Goal: Check status: Check status

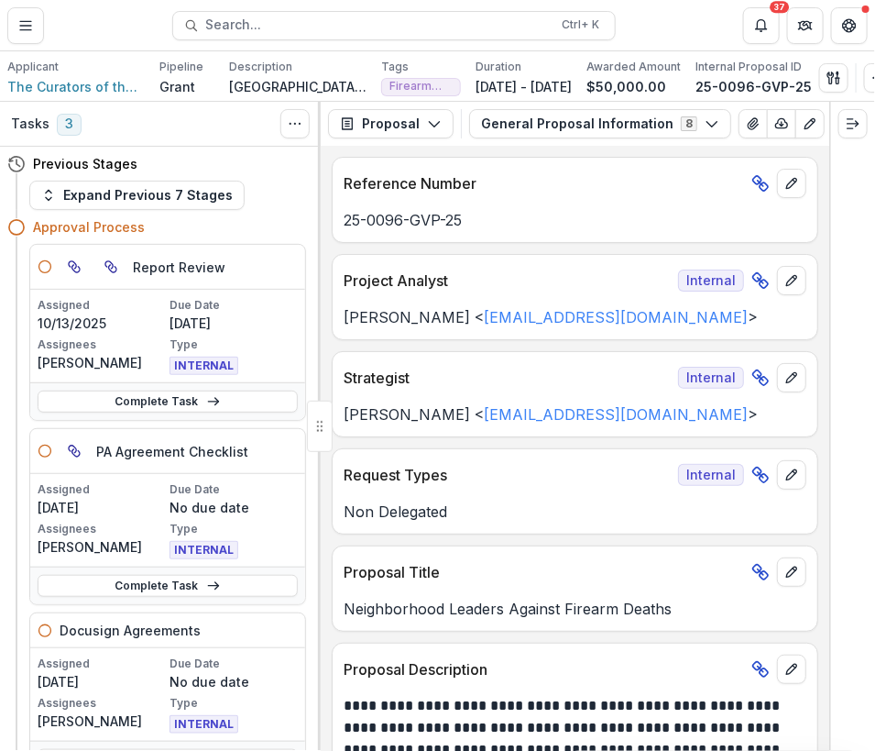
scroll to position [458, 0]
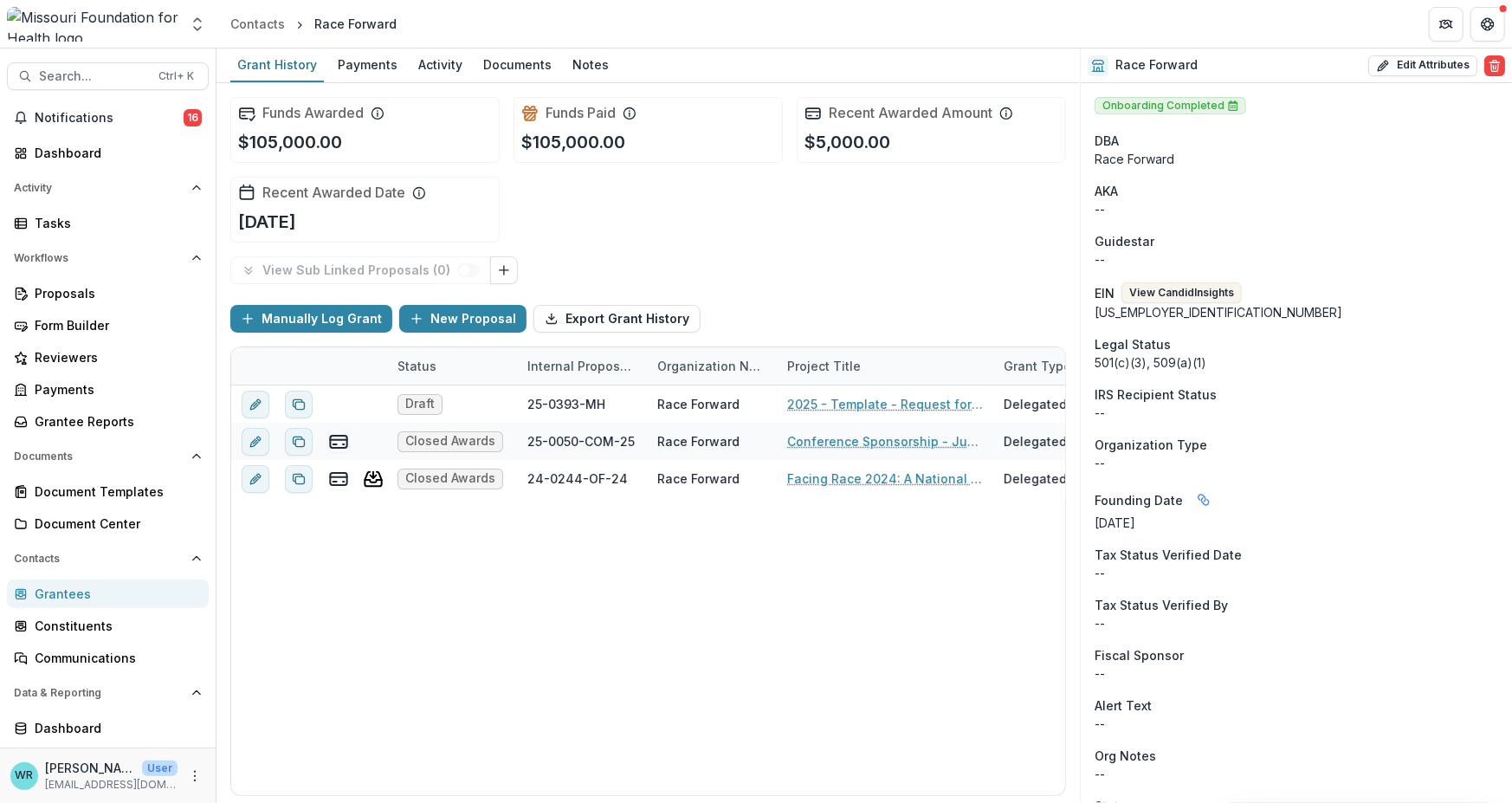
scroll to position [1165, 0]
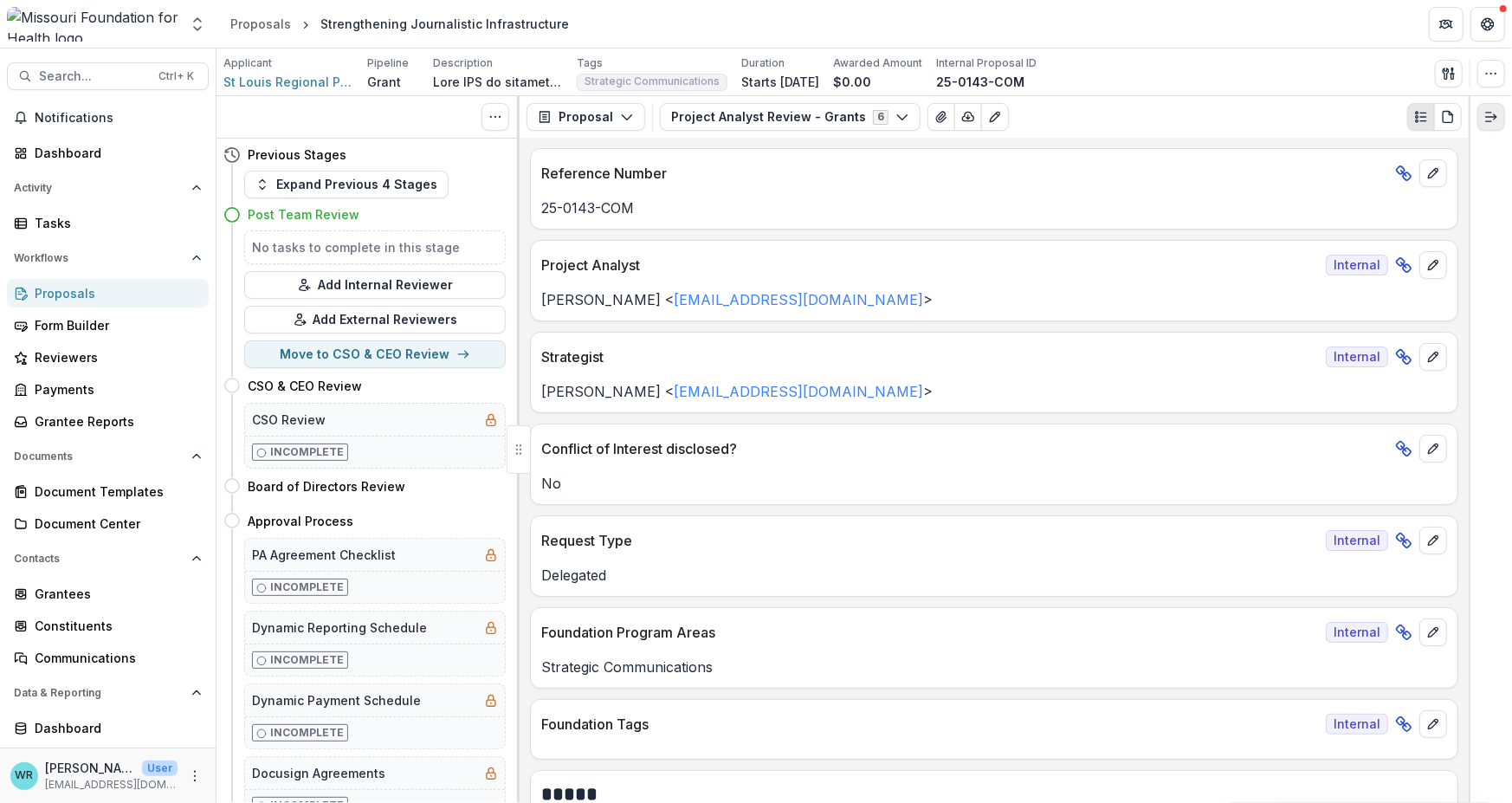
click at [1492, 119] on icon "Expand right" at bounding box center [1491, 116] width 14 height 14
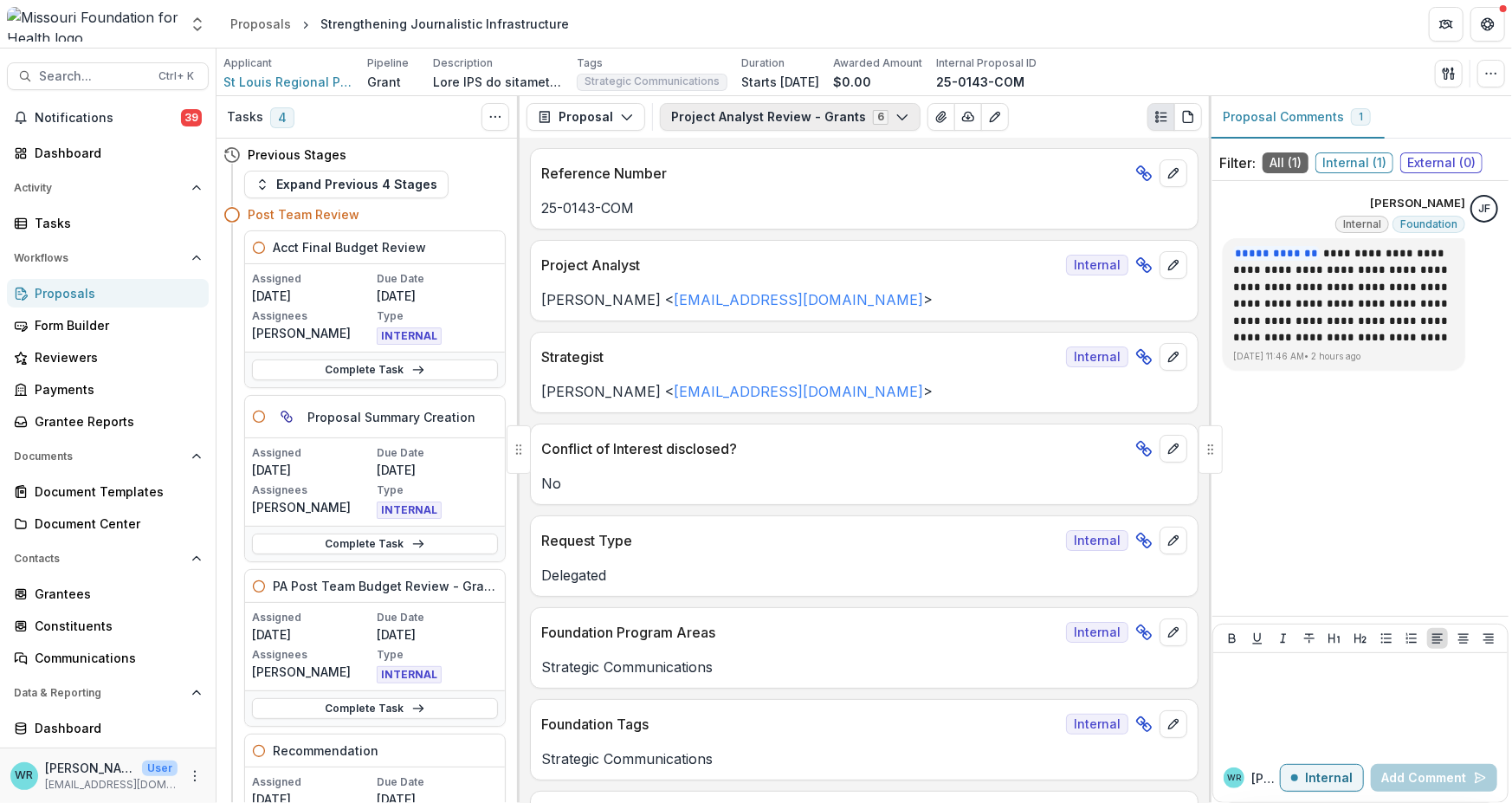
click at [897, 120] on button "Project Analyst Review - Grants 6" at bounding box center [790, 116] width 261 height 27
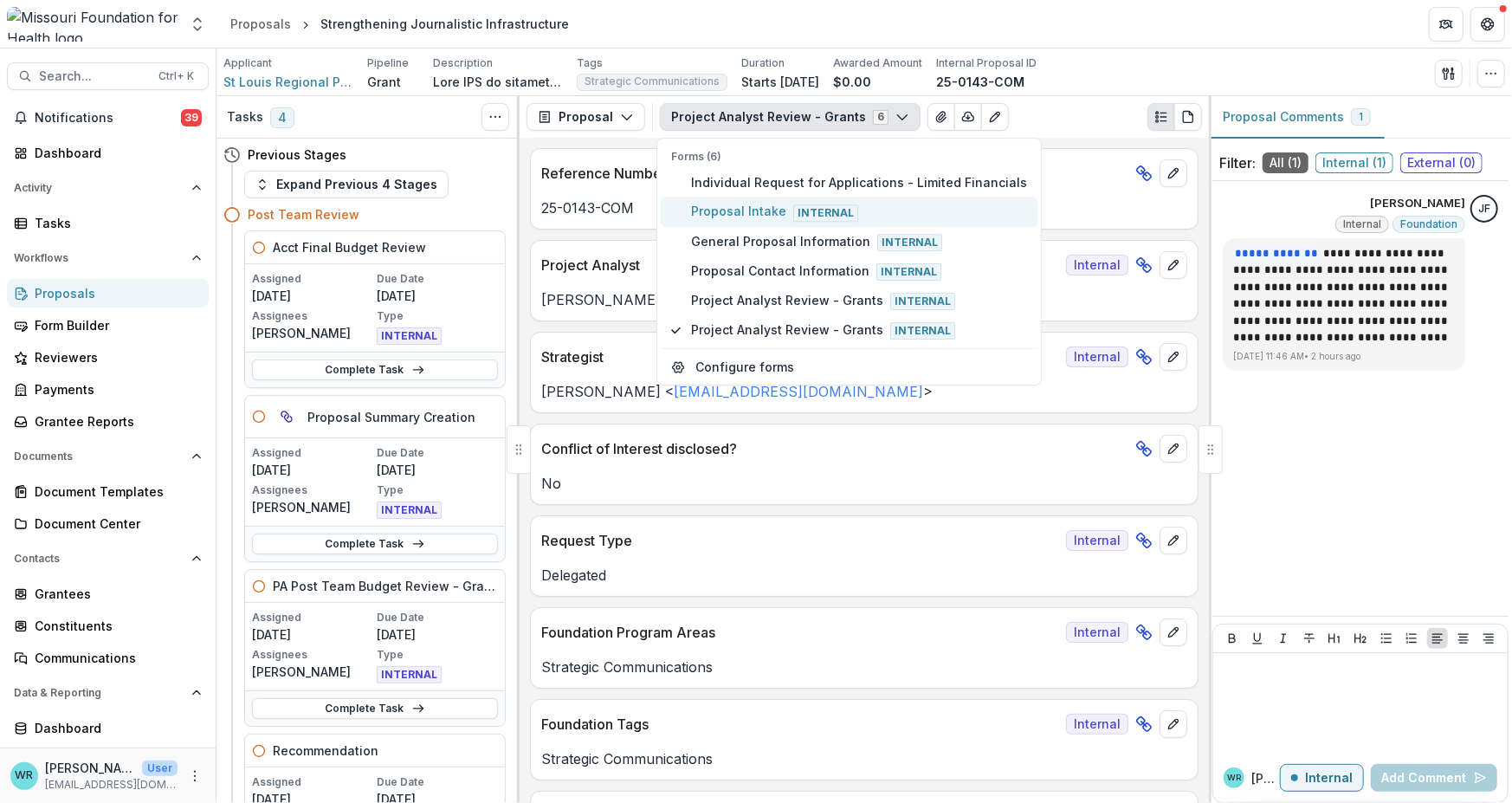
click at [752, 207] on span "Proposal Intake Internal" at bounding box center [859, 212] width 336 height 19
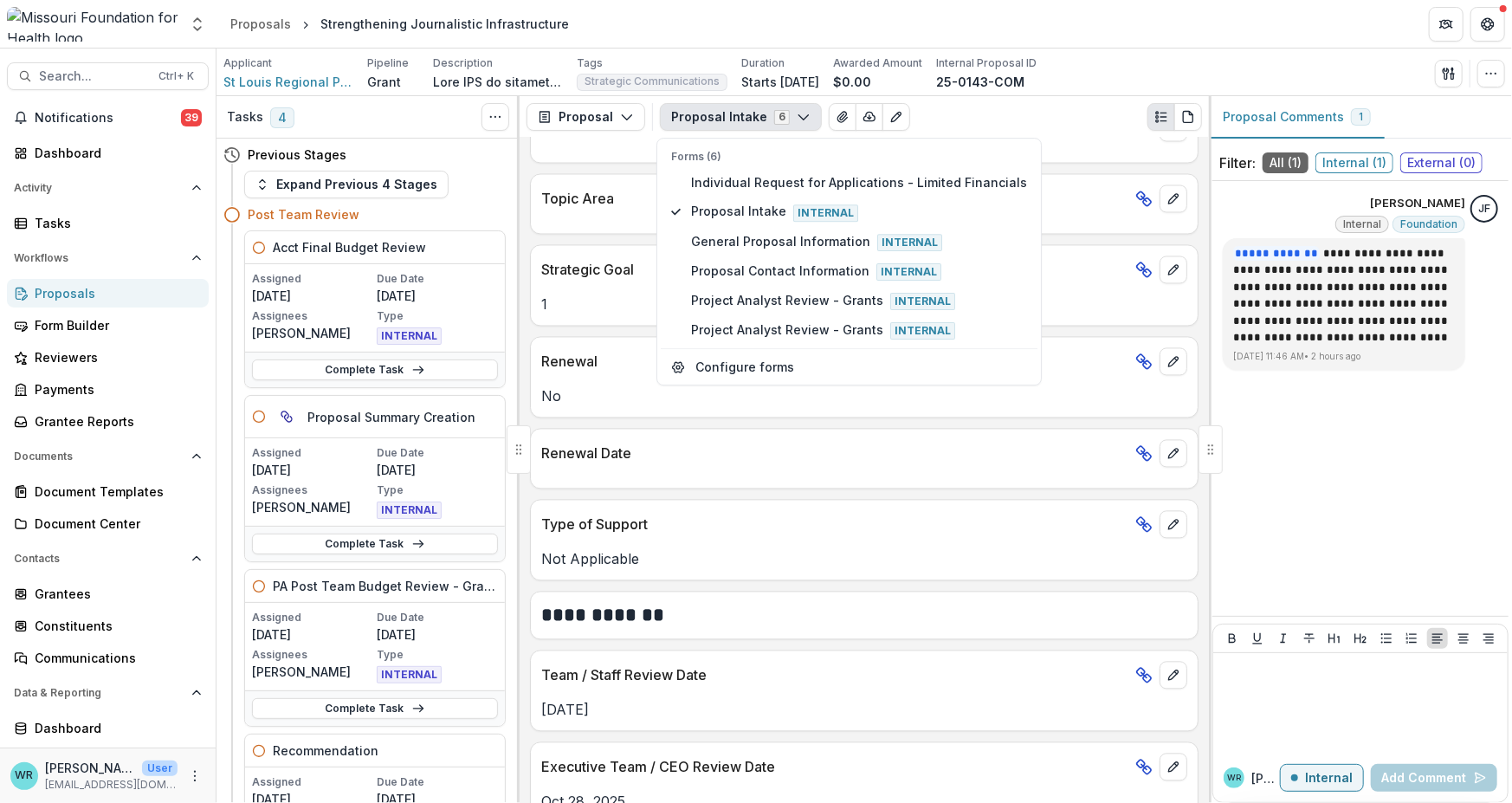
scroll to position [2338, 0]
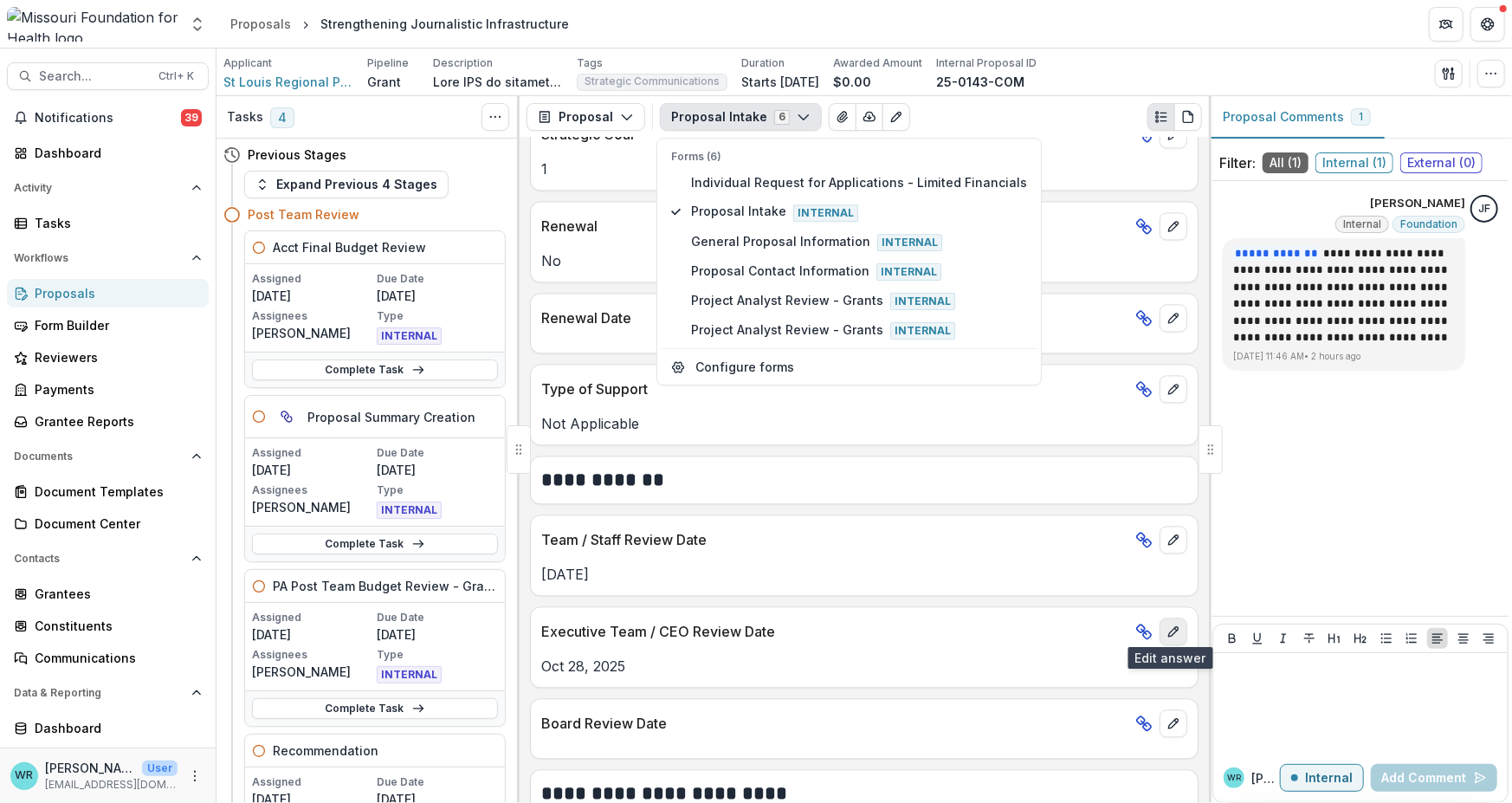
click at [1160, 623] on button "edit" at bounding box center [1173, 630] width 27 height 27
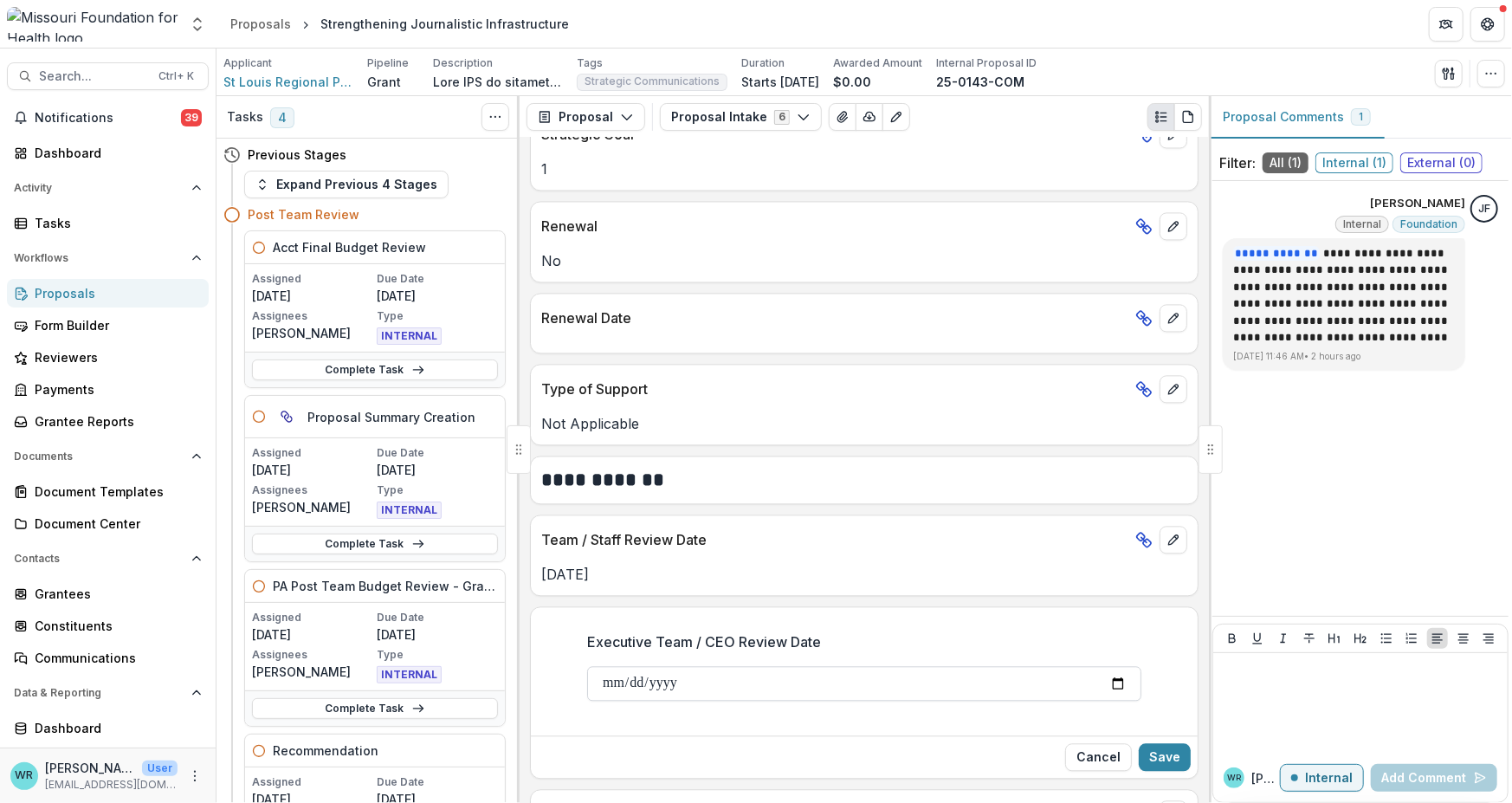
click at [610, 681] on input "**********" at bounding box center [864, 683] width 555 height 35
type input "**********"
click at [1188, 758] on div "Cancel Save" at bounding box center [865, 756] width 667 height 43
click at [1161, 752] on button "Save" at bounding box center [1164, 756] width 52 height 27
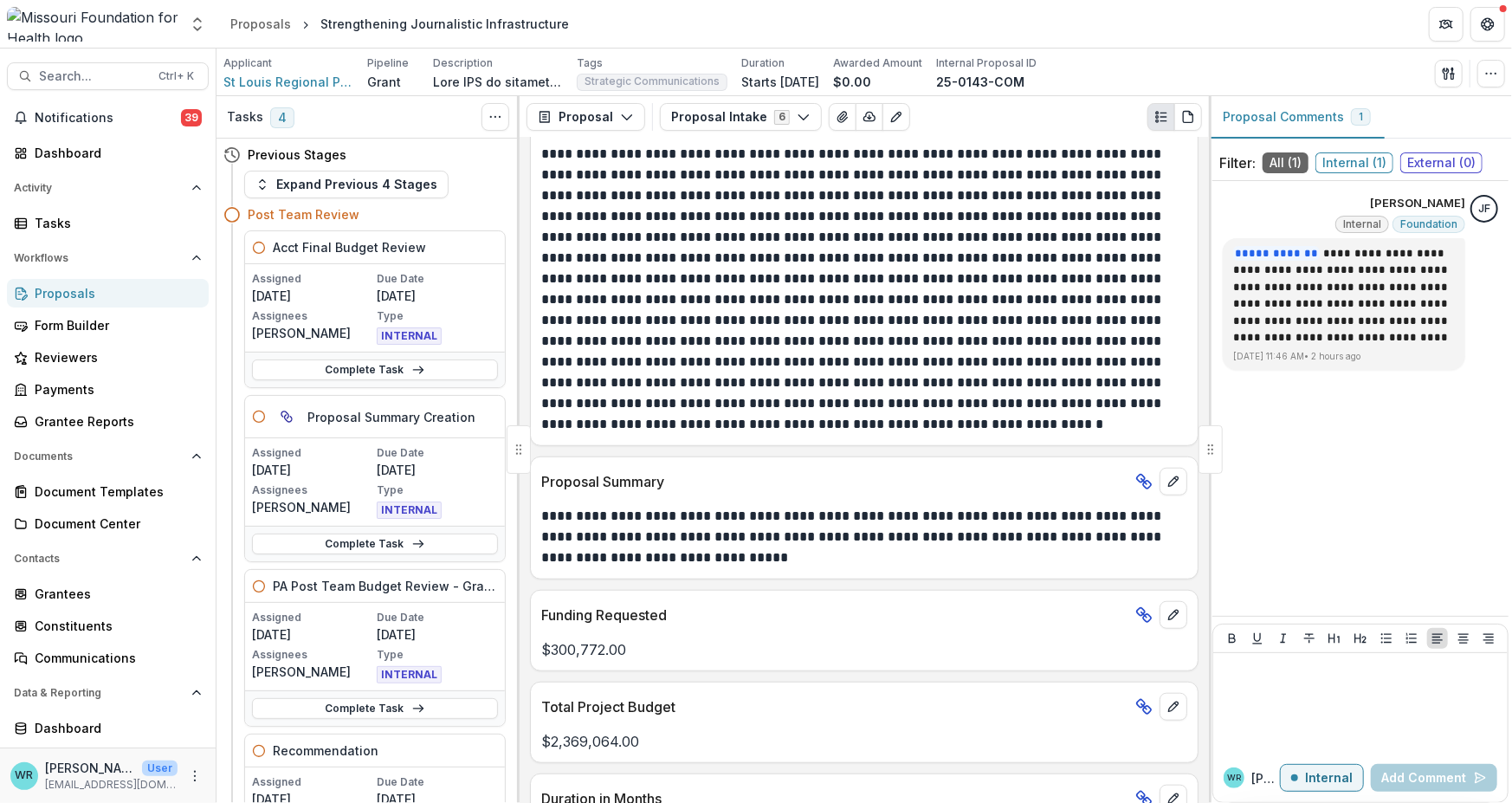
scroll to position [0, 0]
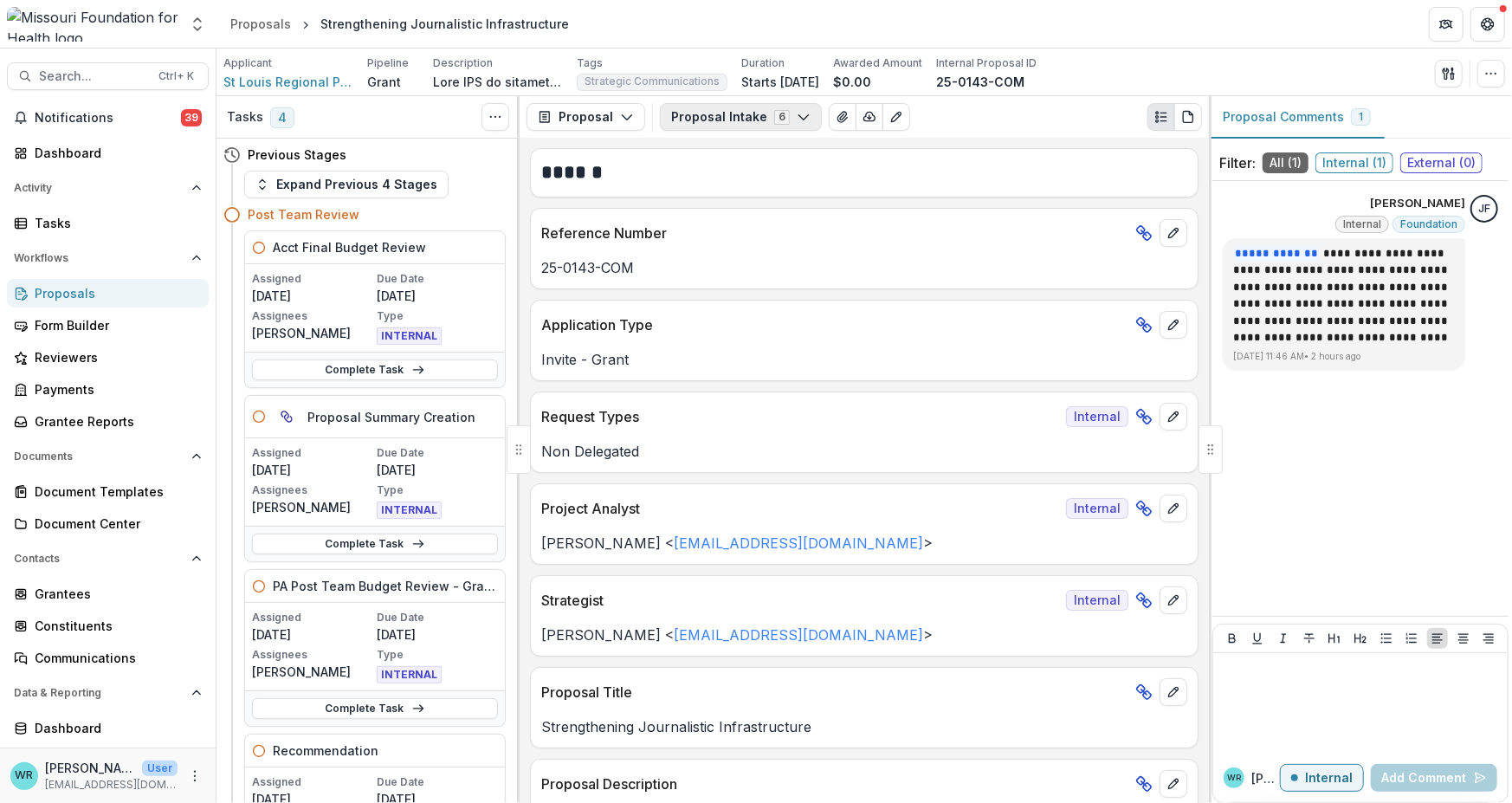
click at [797, 110] on icon "button" at bounding box center [803, 116] width 14 height 14
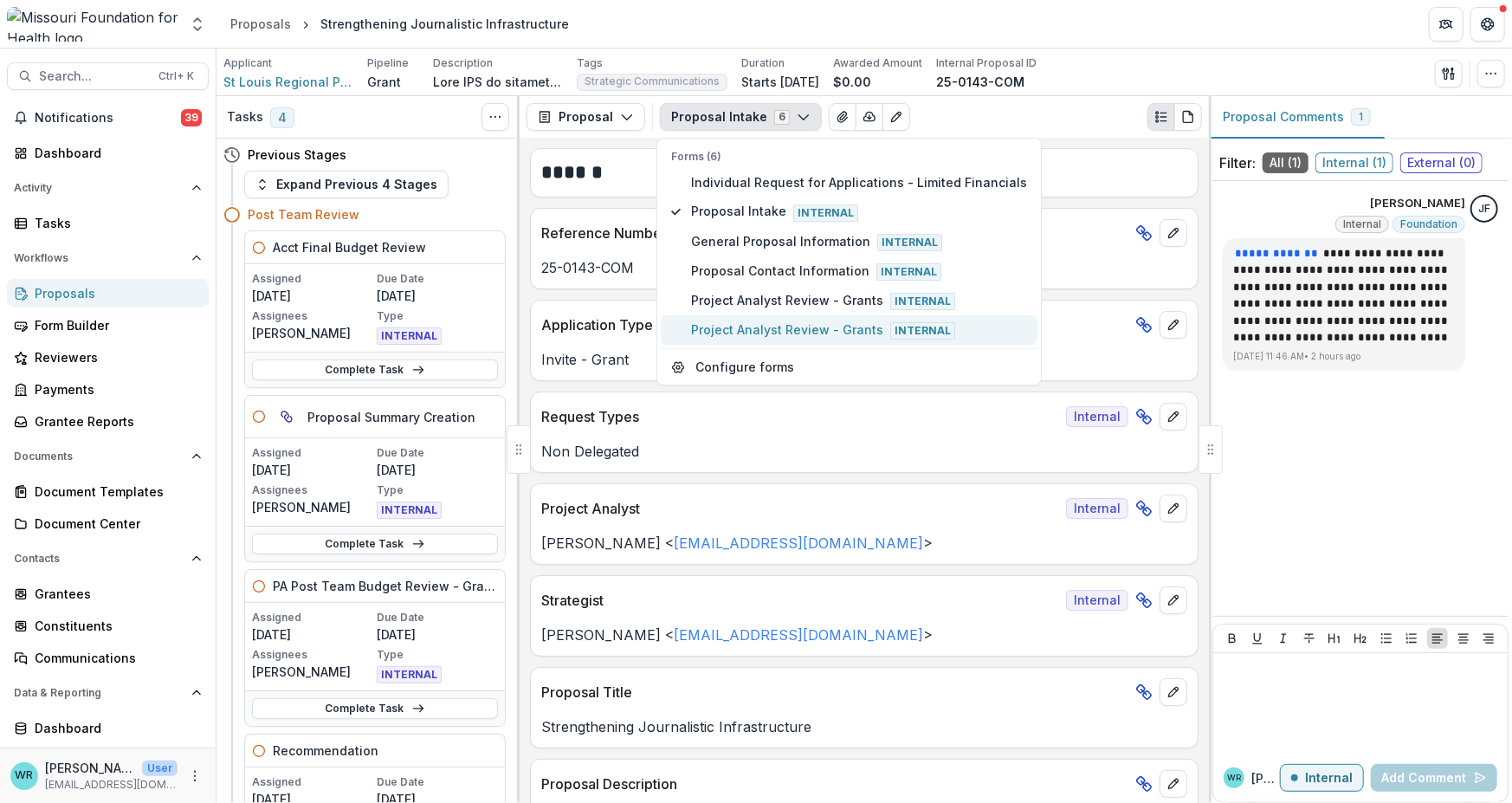
click at [750, 325] on span "Project Analyst Review - Grants Internal" at bounding box center [859, 330] width 336 height 19
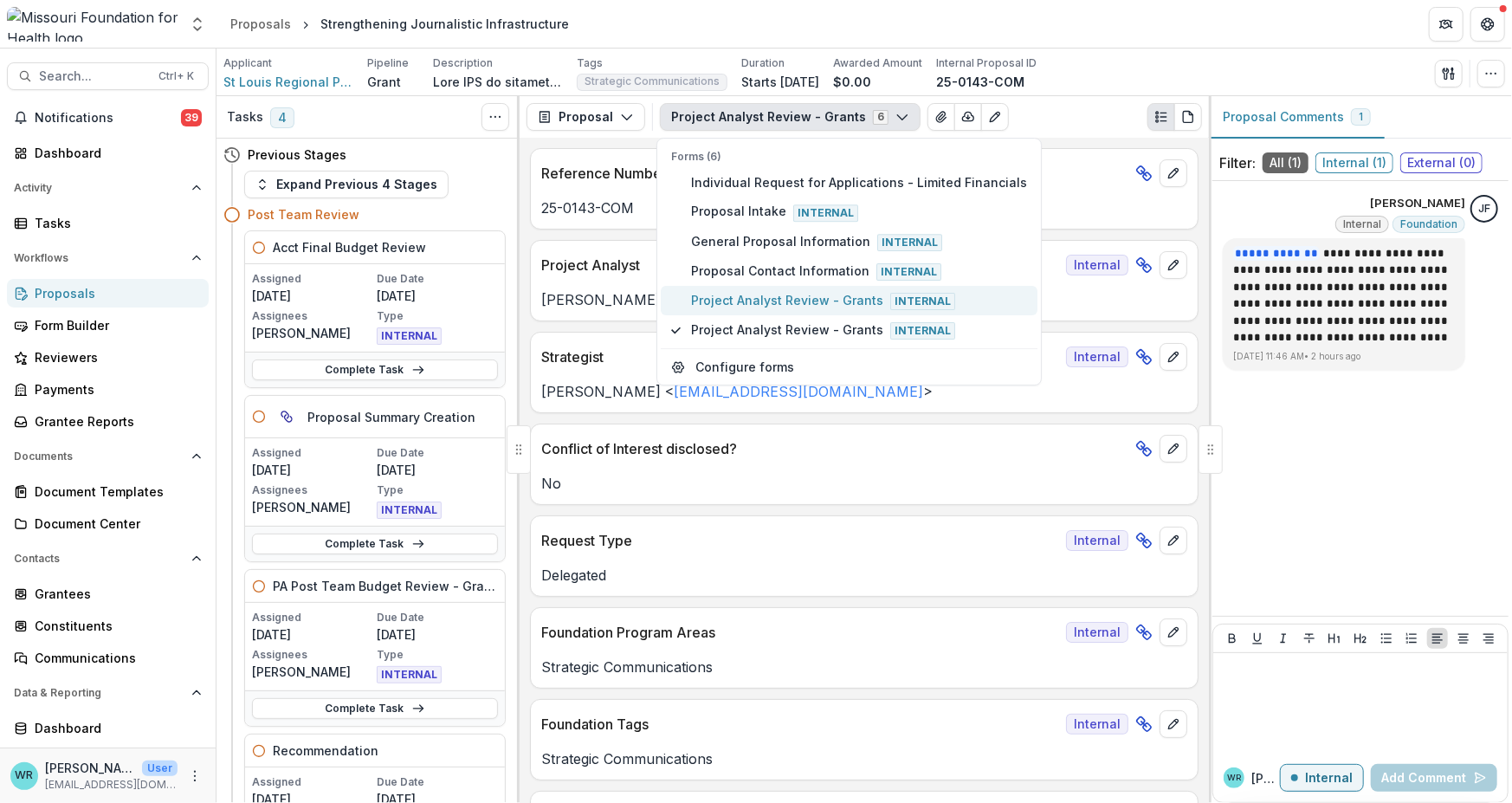
click at [752, 295] on span "Project Analyst Review - Grants Internal" at bounding box center [859, 300] width 336 height 19
click at [752, 320] on span "Project Analyst Review - Grants Internal" at bounding box center [859, 330] width 336 height 19
click at [752, 275] on span "Proposal Contact Information Internal" at bounding box center [859, 271] width 336 height 19
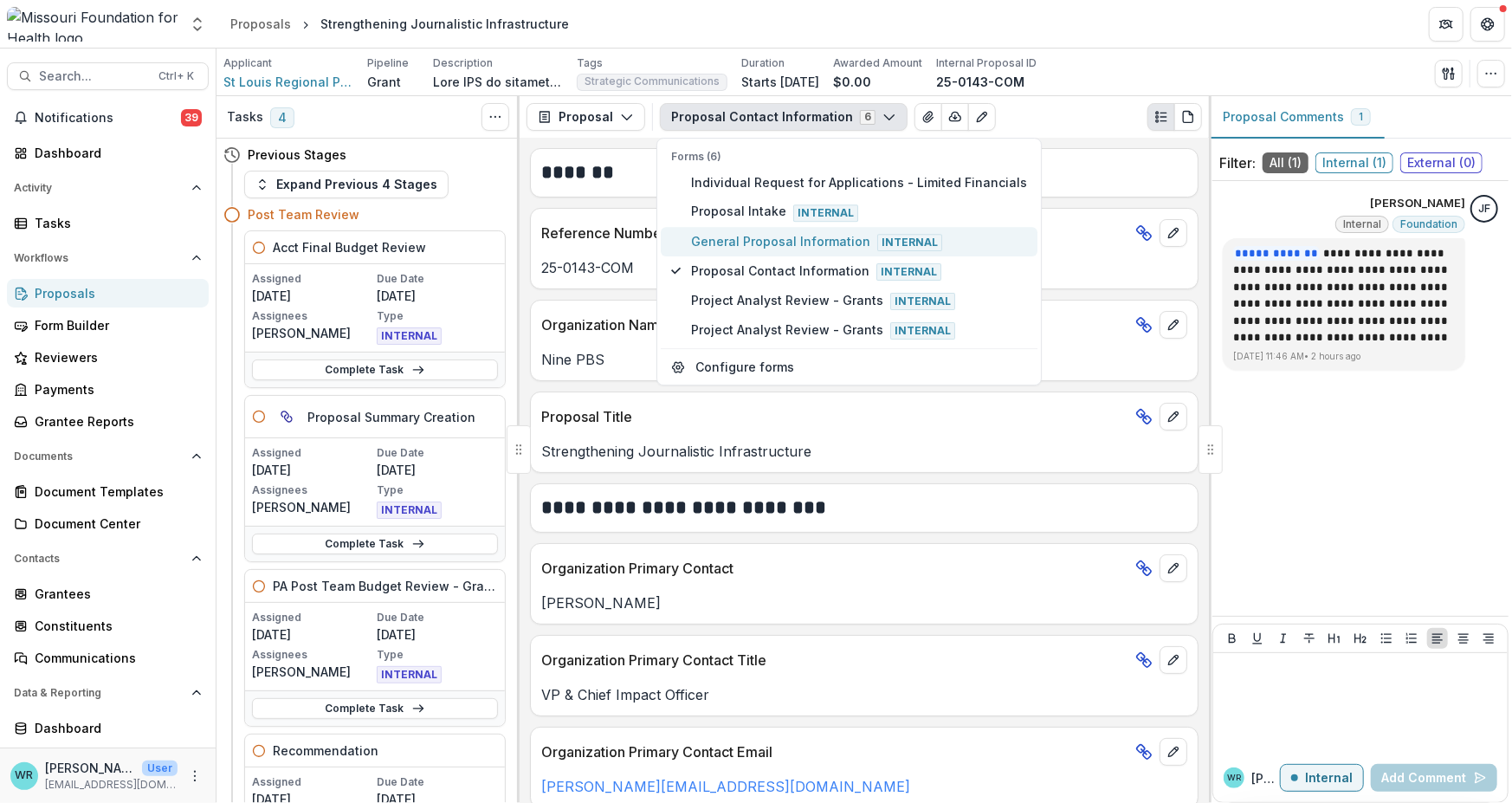
click at [752, 242] on span "General Proposal Information Internal" at bounding box center [859, 242] width 336 height 19
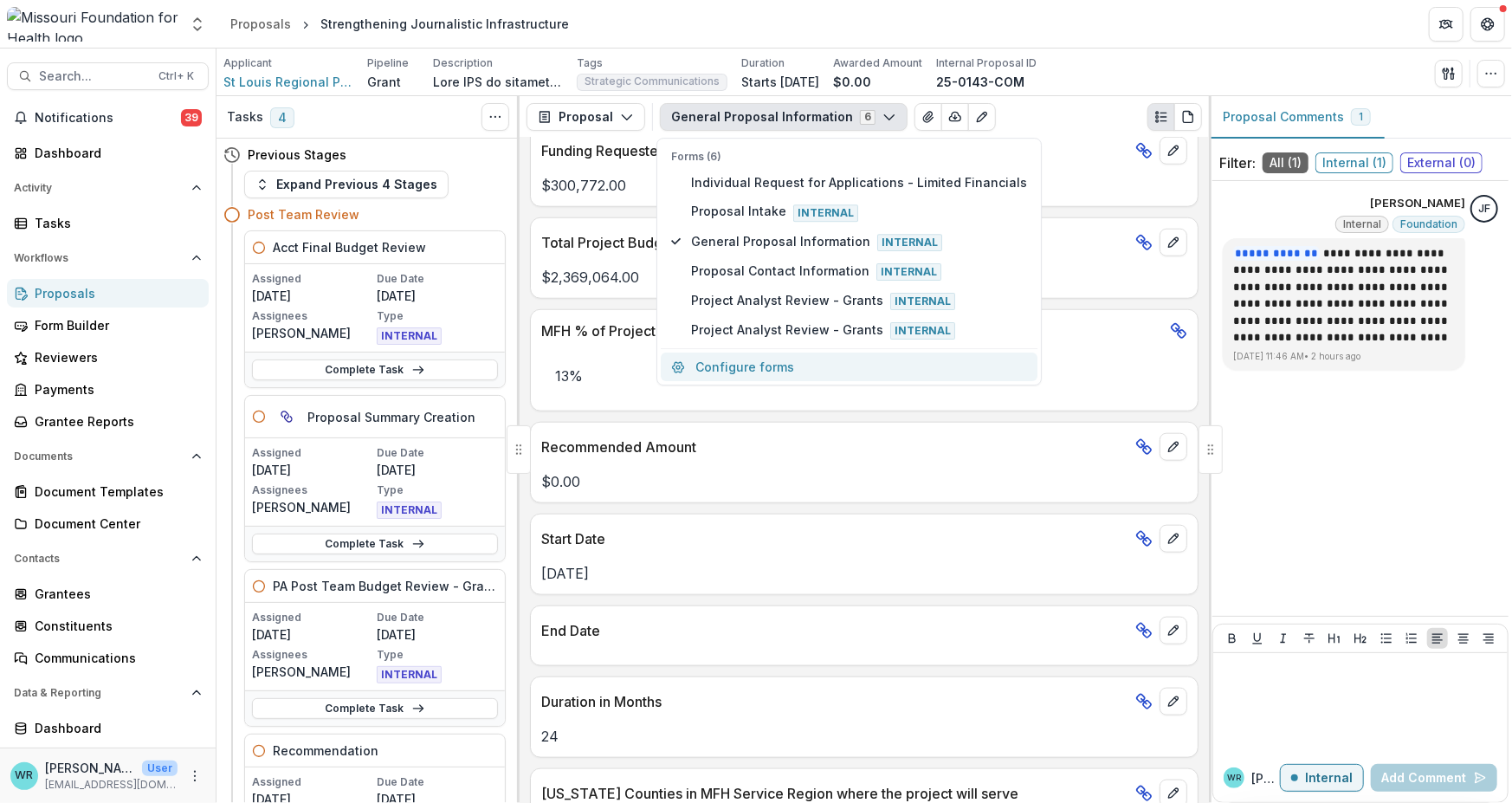
scroll to position [1125, 0]
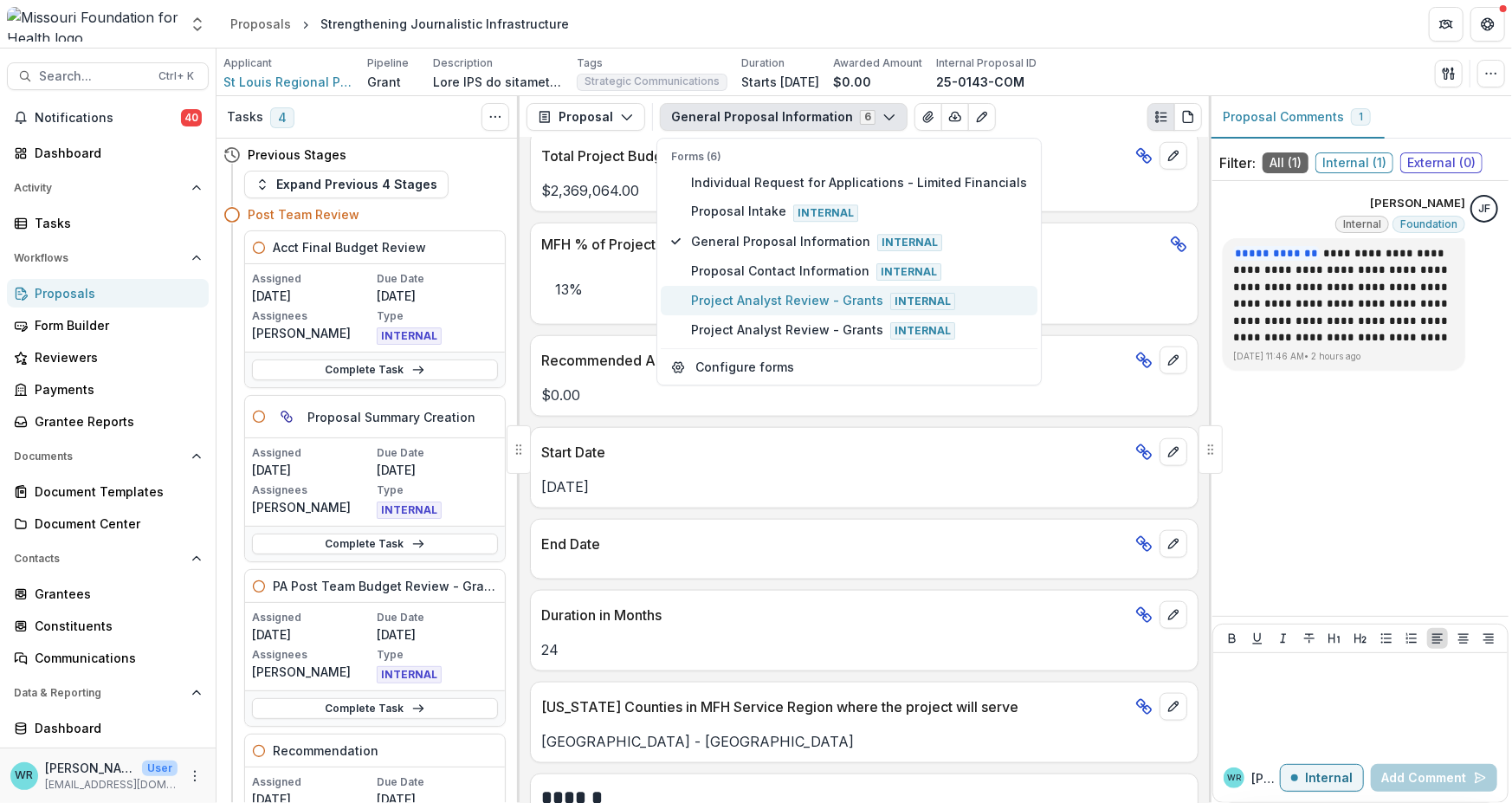
click at [779, 299] on span "Project Analyst Review - Grants Internal" at bounding box center [859, 300] width 336 height 19
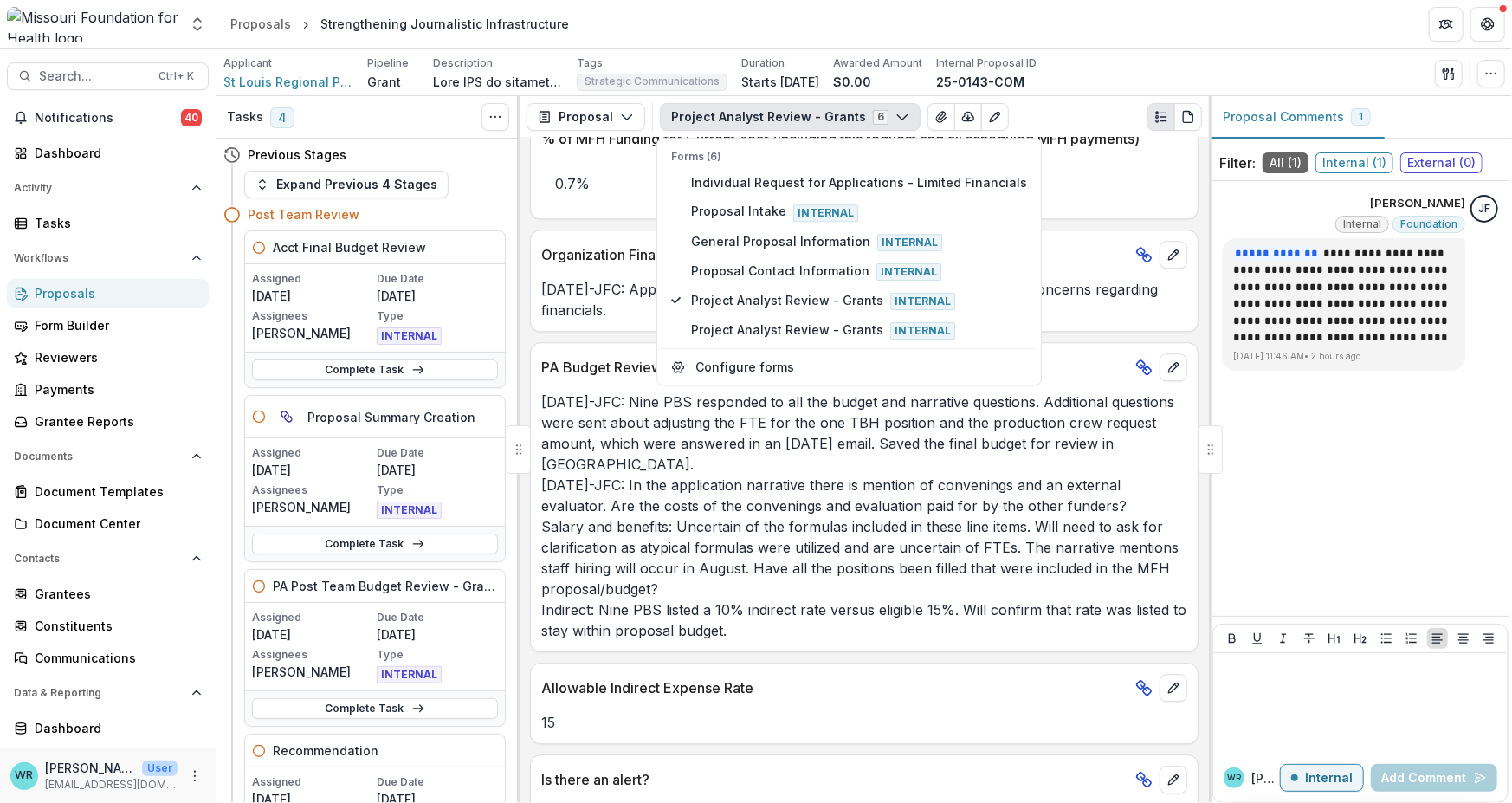
scroll to position [2827, 0]
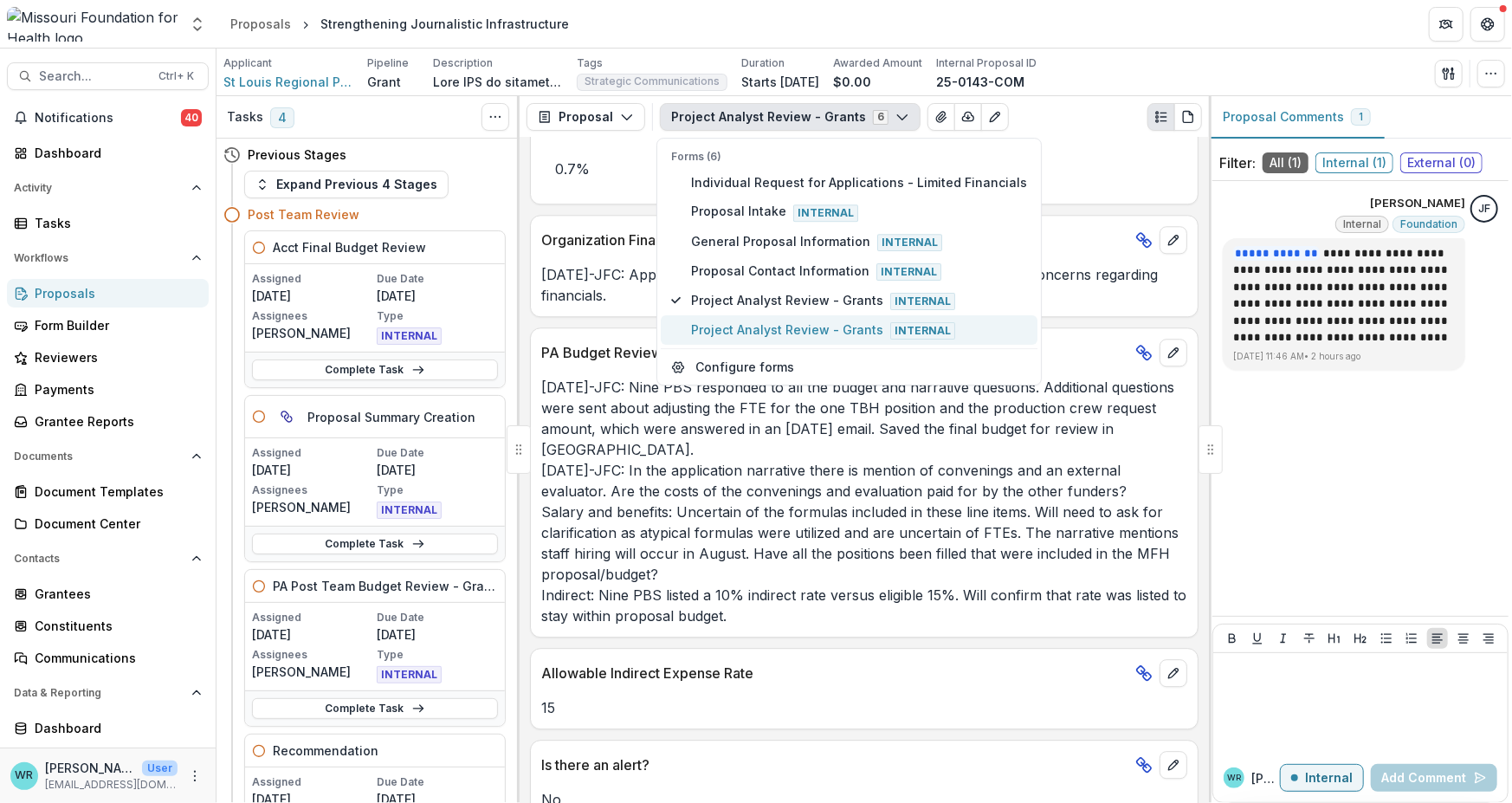
click at [812, 323] on span "Project Analyst Review - Grants Internal" at bounding box center [859, 330] width 336 height 19
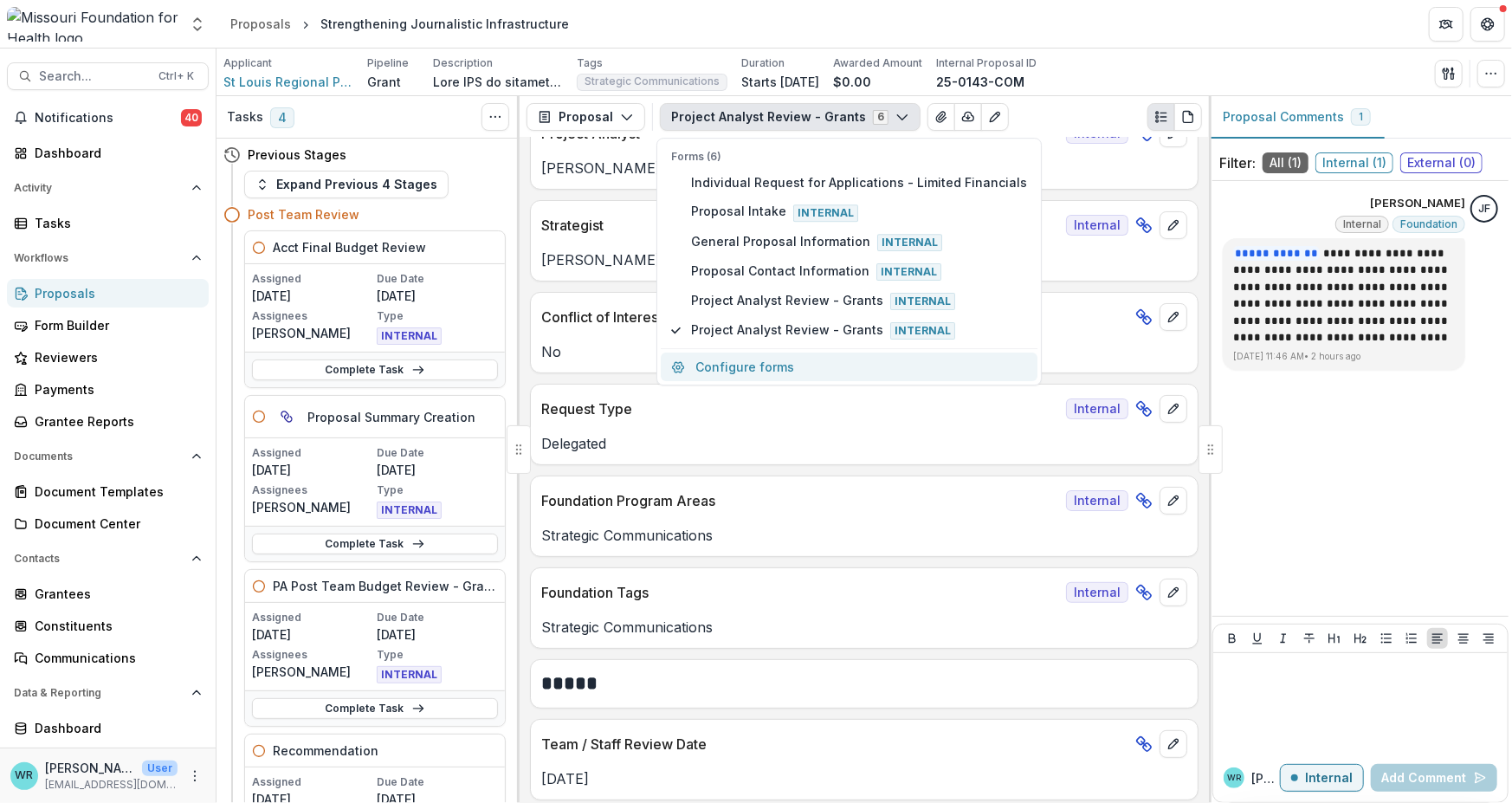
scroll to position [0, 0]
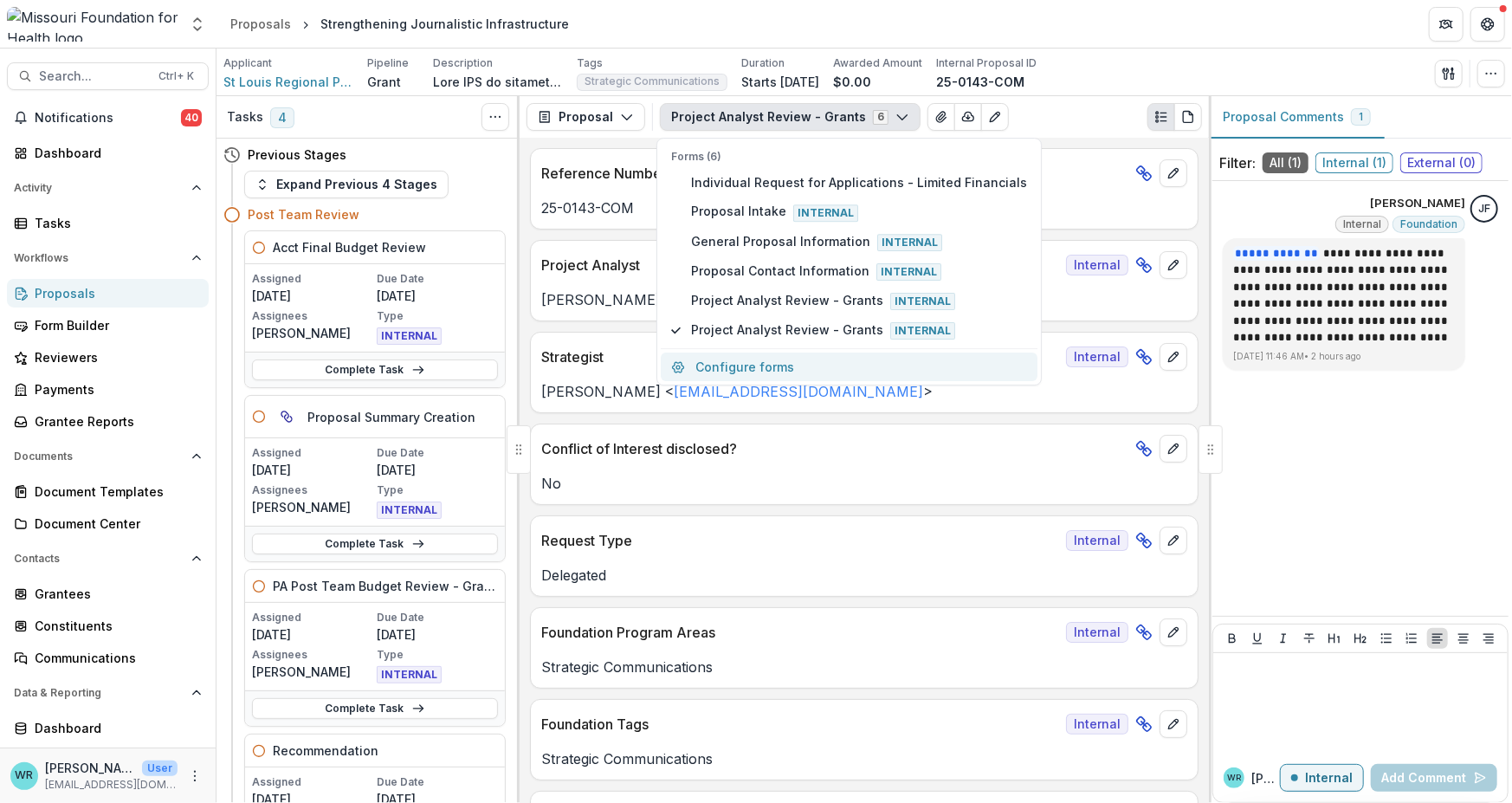
click at [745, 366] on button "Configure forms" at bounding box center [849, 367] width 377 height 28
select select "****"
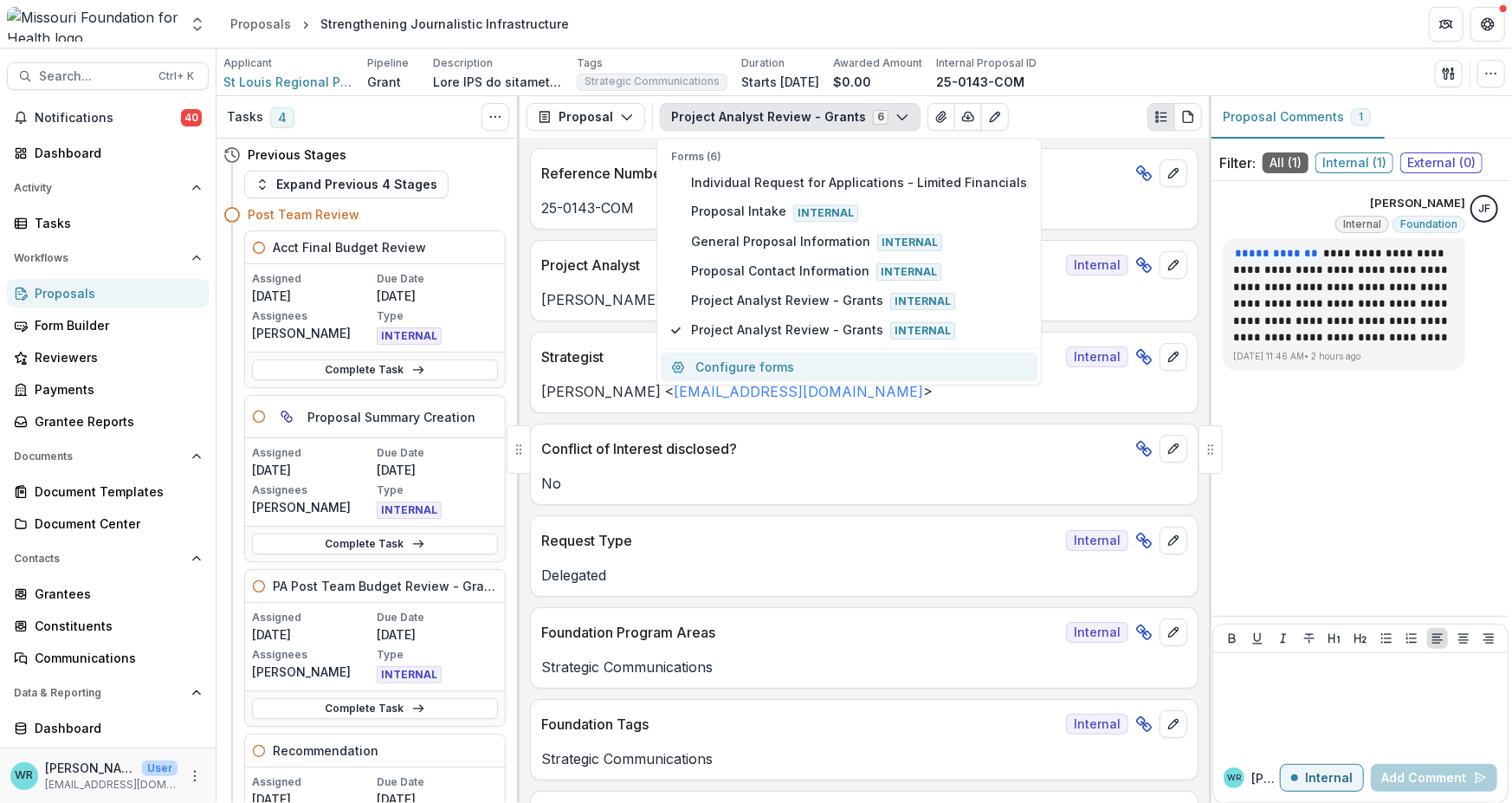
select select "****"
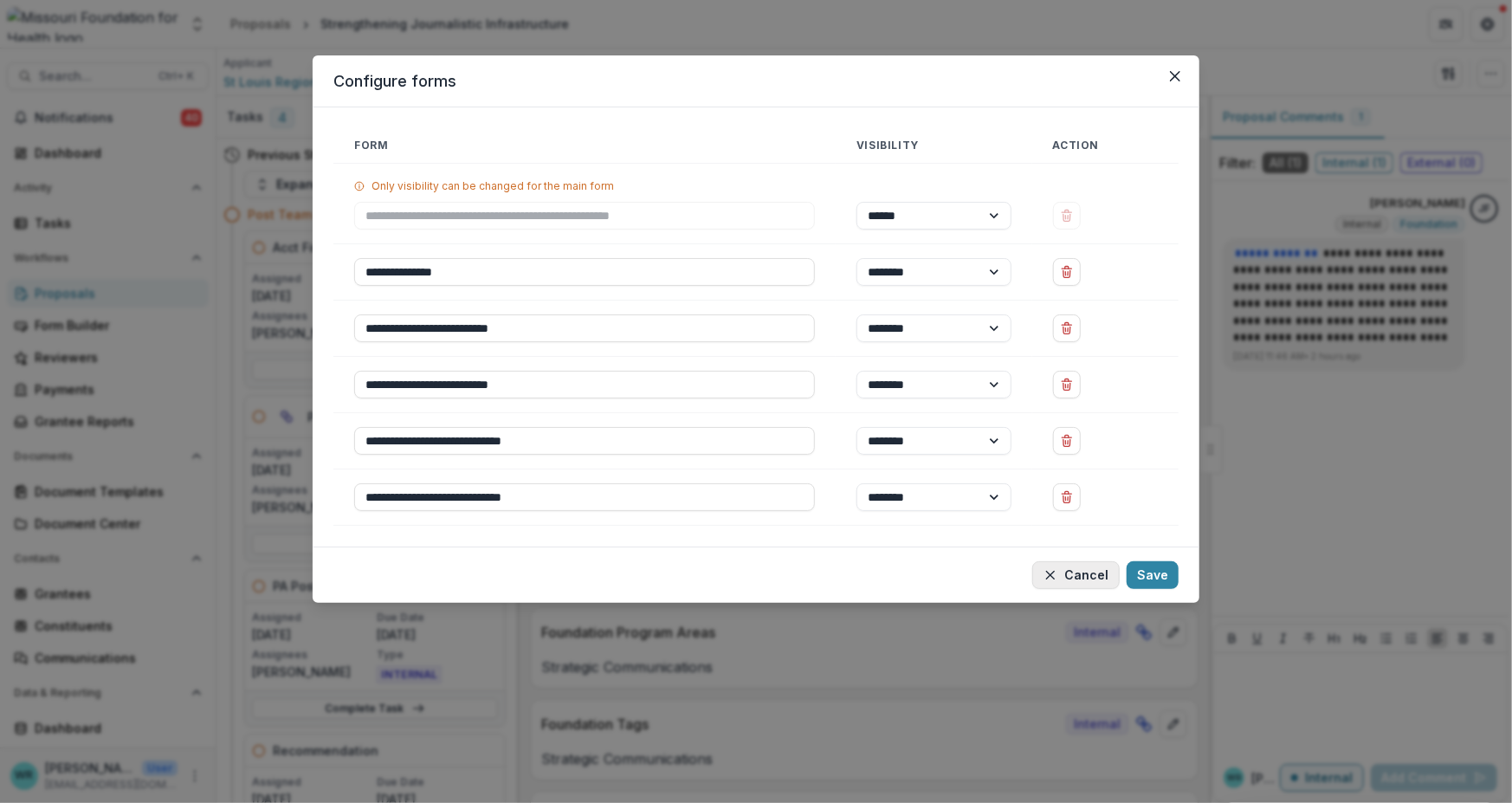
click at [1102, 572] on button "Cancel" at bounding box center [1076, 574] width 88 height 27
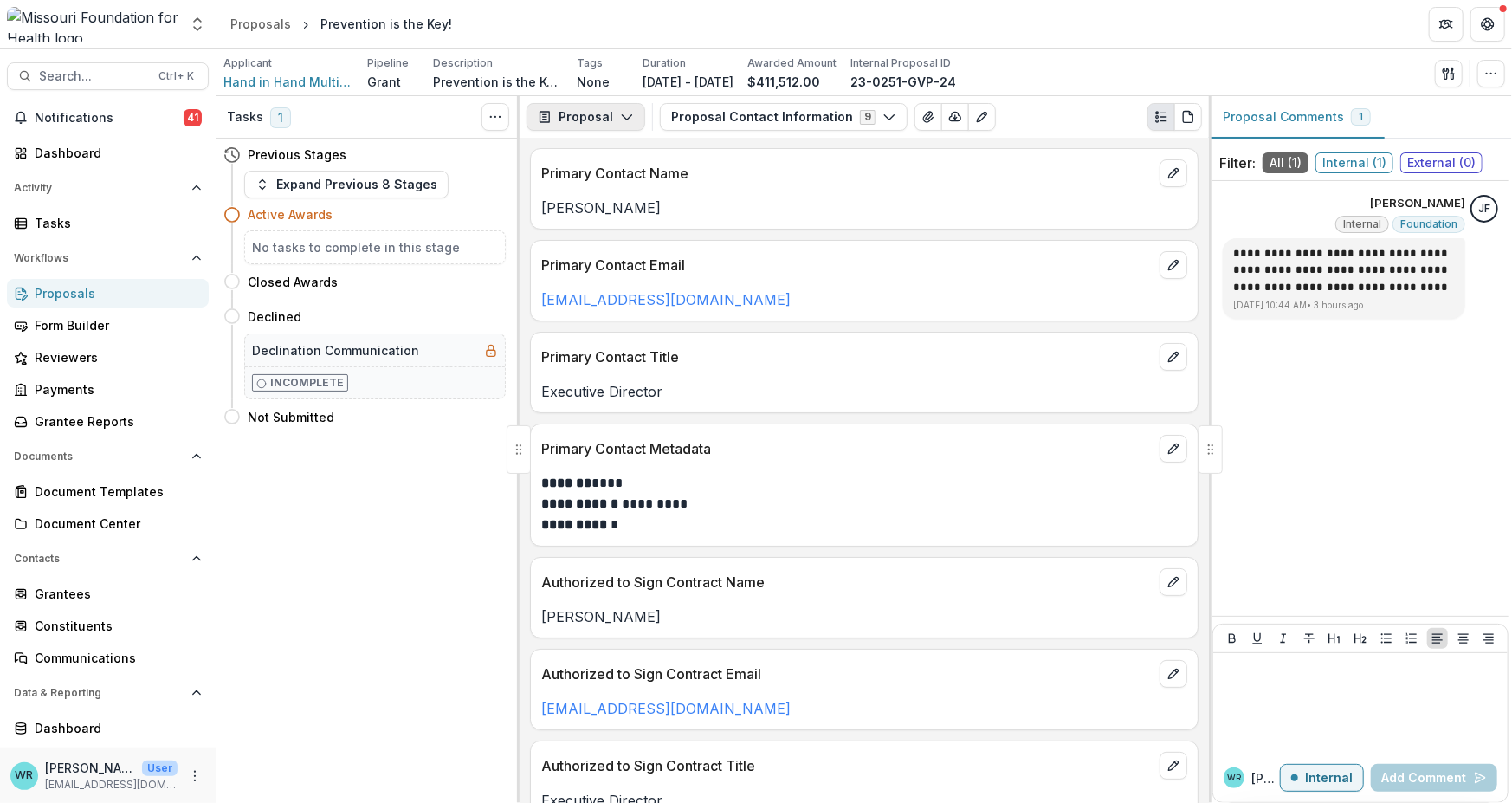
click at [607, 112] on button "Proposal" at bounding box center [586, 116] width 119 height 27
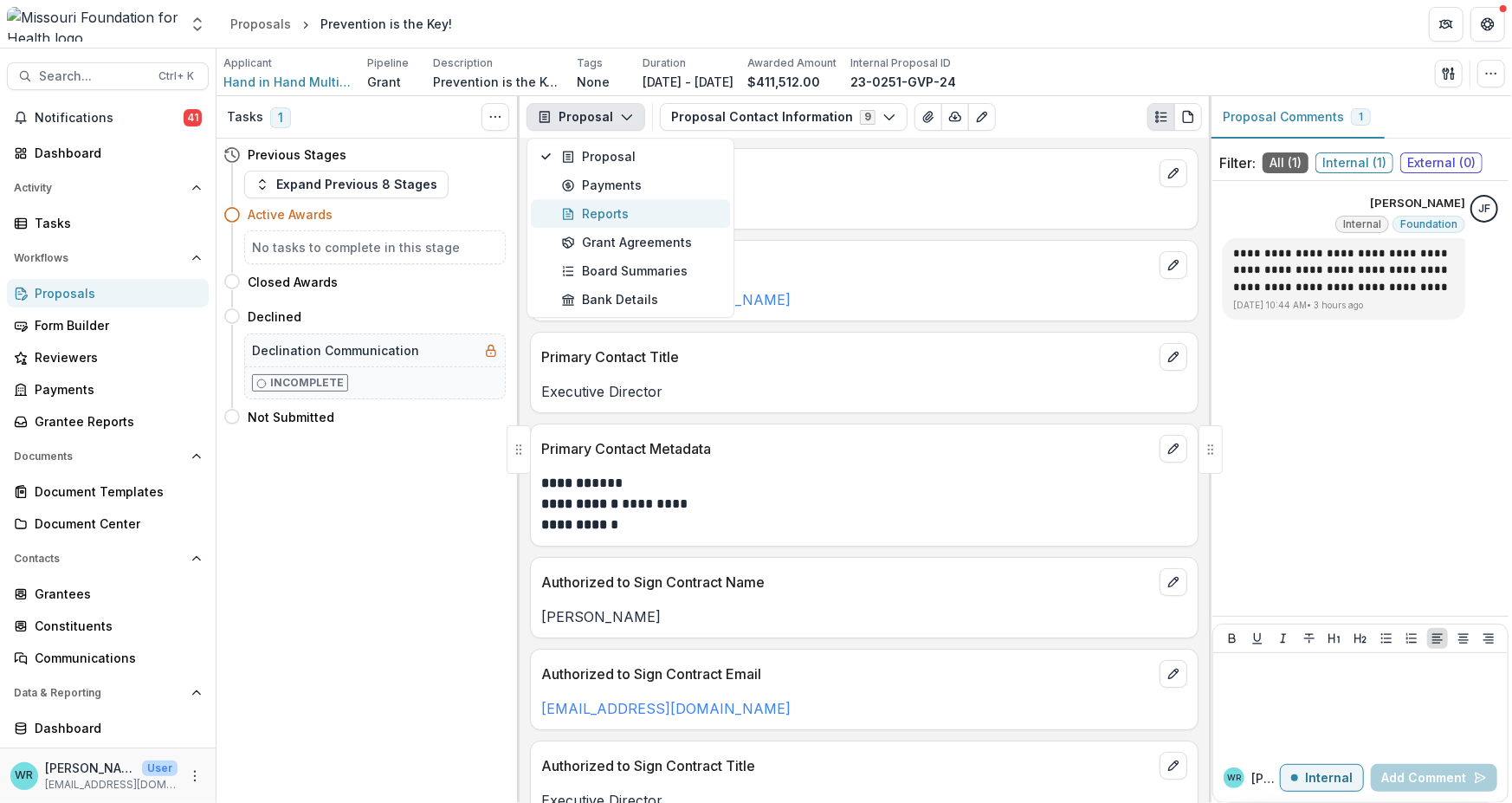
click at [593, 207] on div "Reports" at bounding box center [641, 214] width 159 height 18
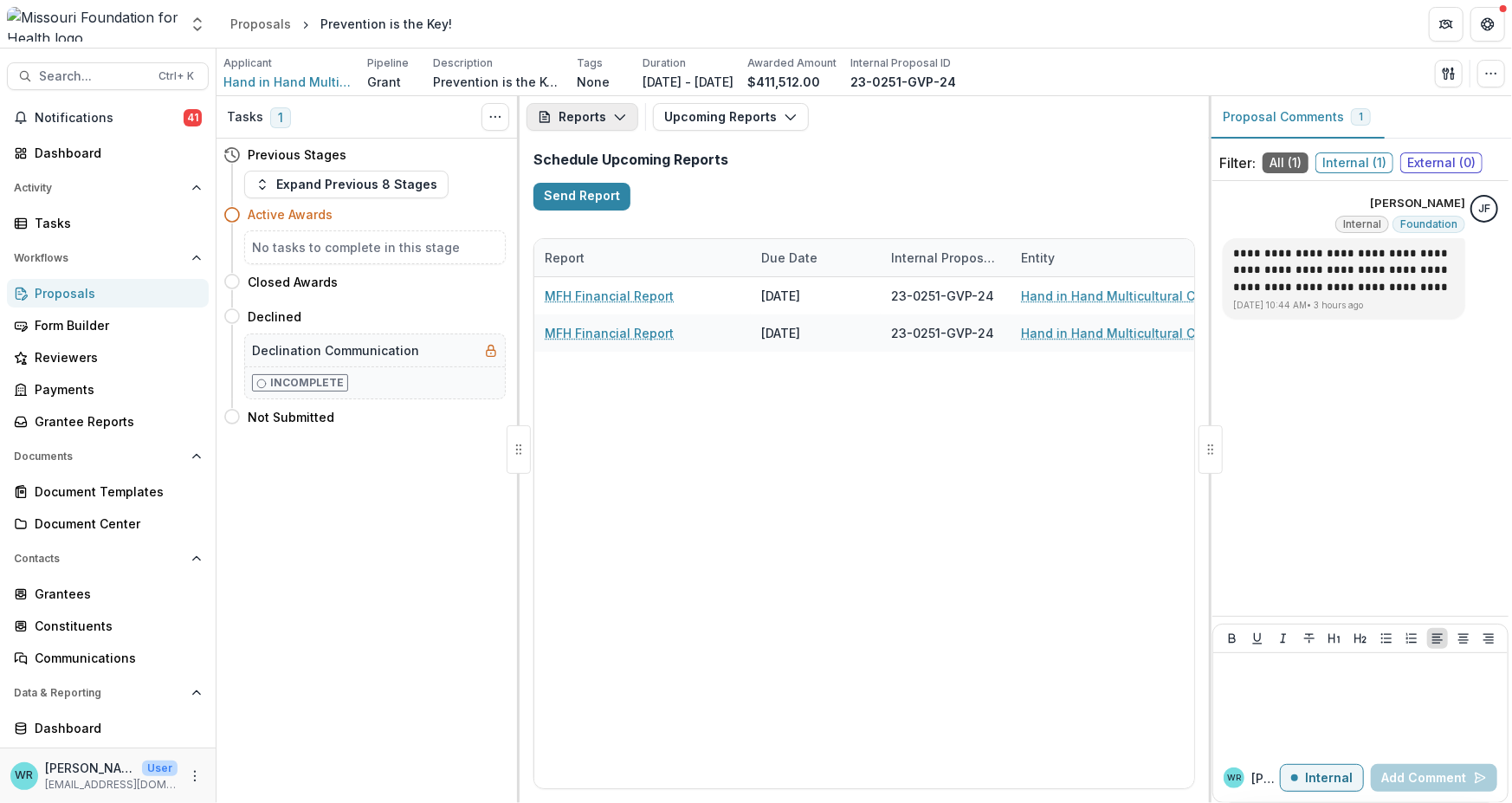
click at [602, 122] on button "Reports" at bounding box center [582, 116] width 112 height 27
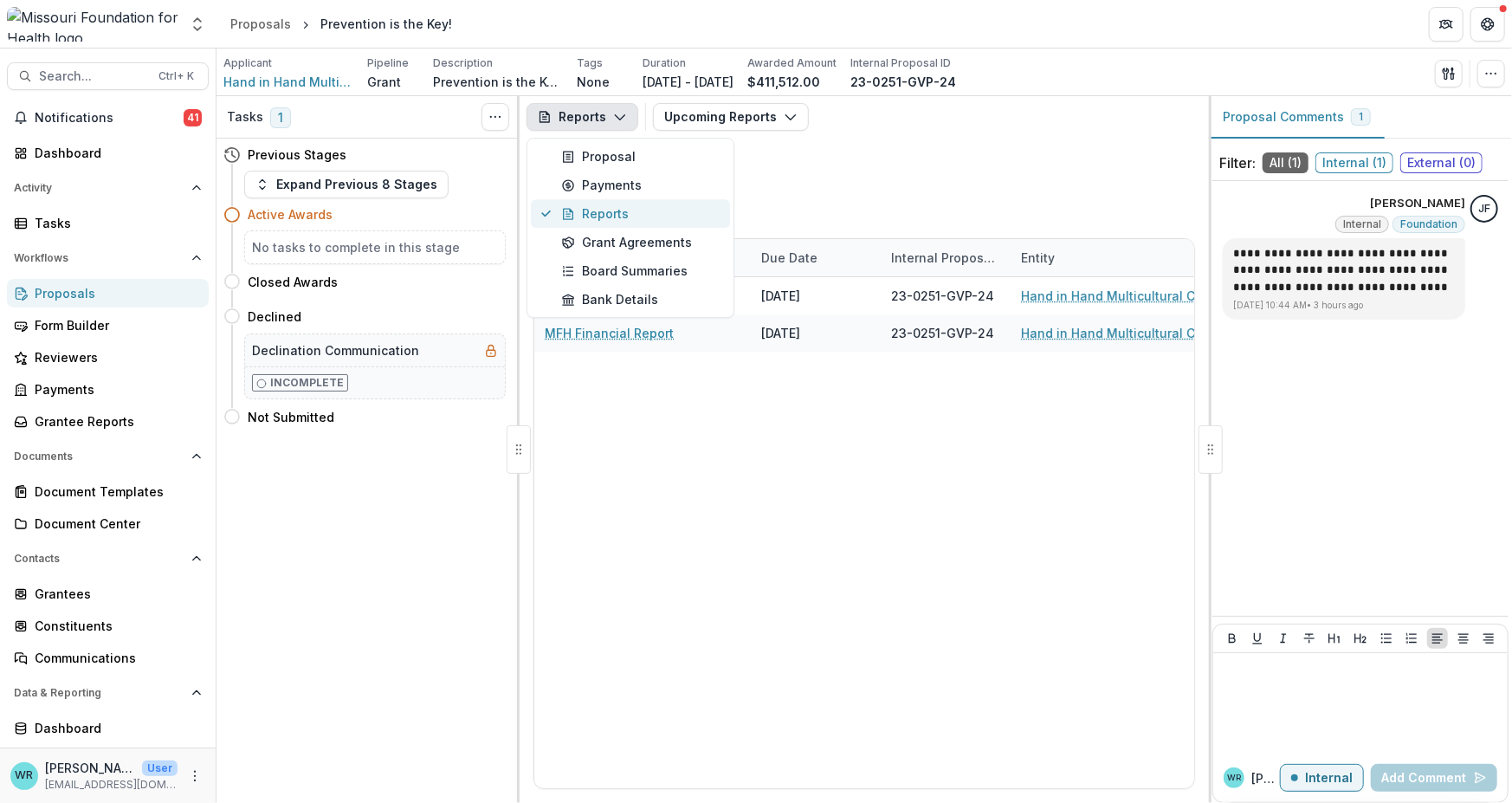
click at [607, 214] on div "Reports" at bounding box center [641, 214] width 159 height 18
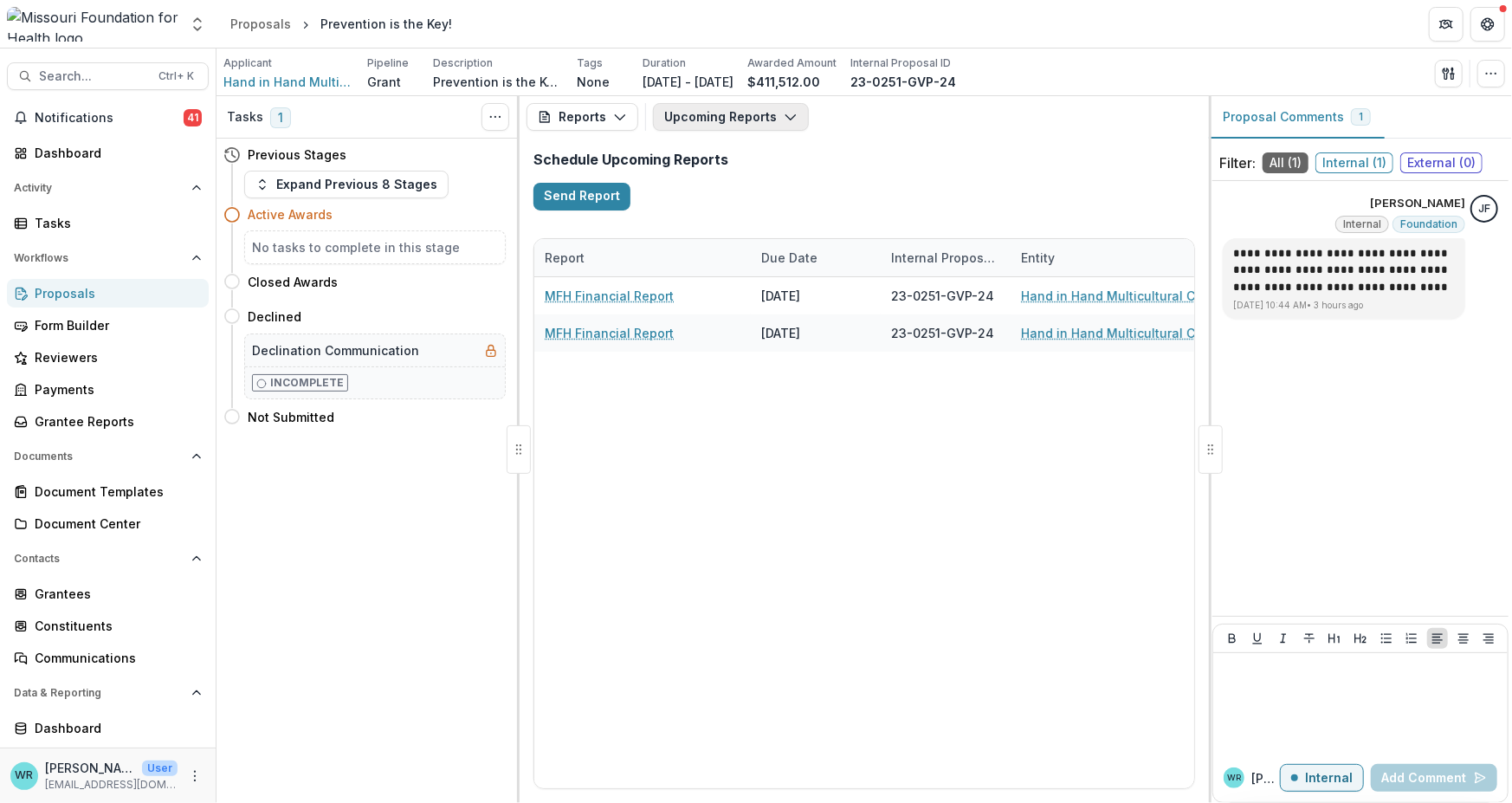
click at [734, 117] on button "Upcoming Reports" at bounding box center [730, 116] width 156 height 27
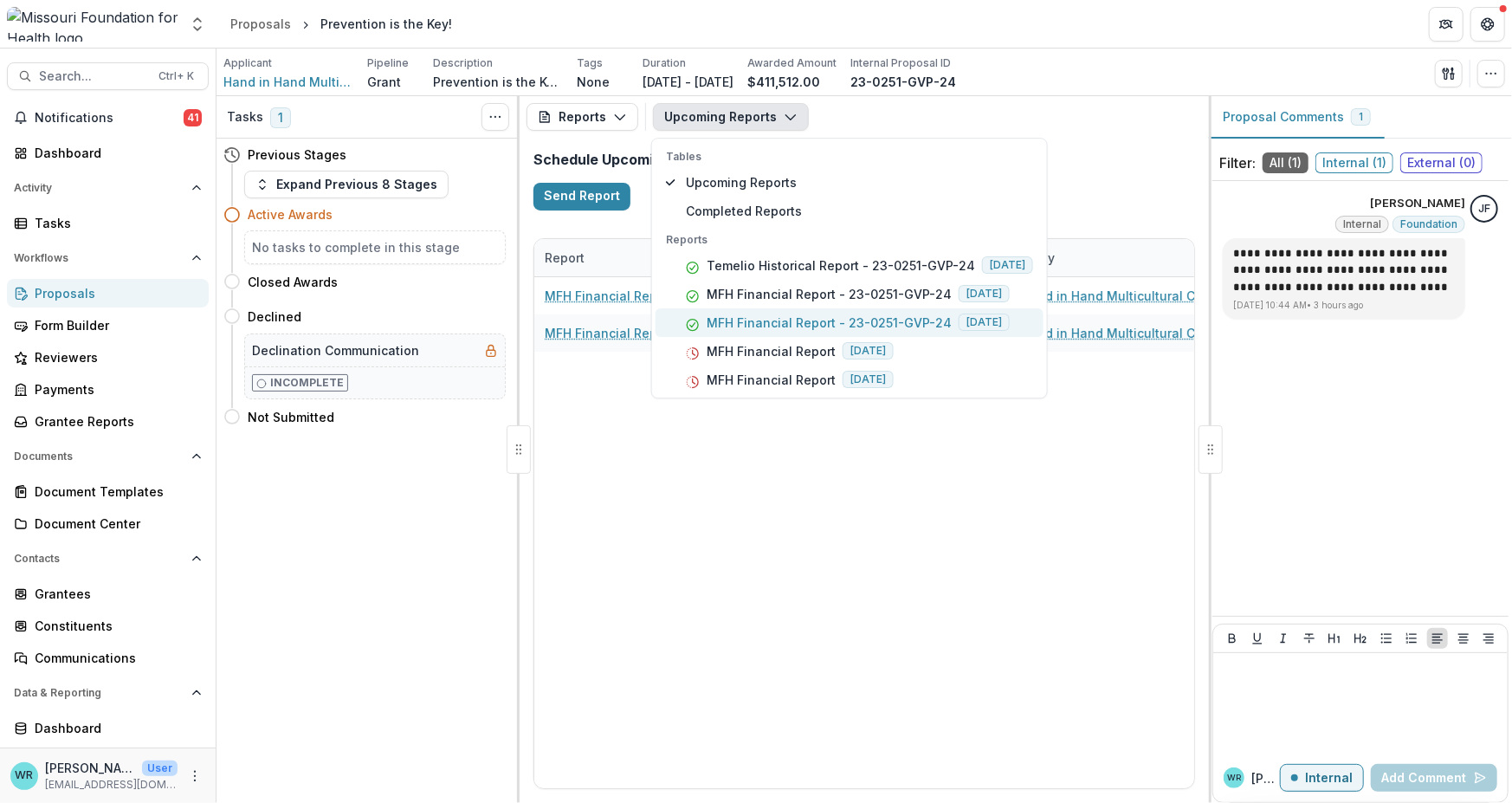
click at [810, 315] on p "MFH Financial Report - 23-0251-GVP-24" at bounding box center [829, 323] width 245 height 18
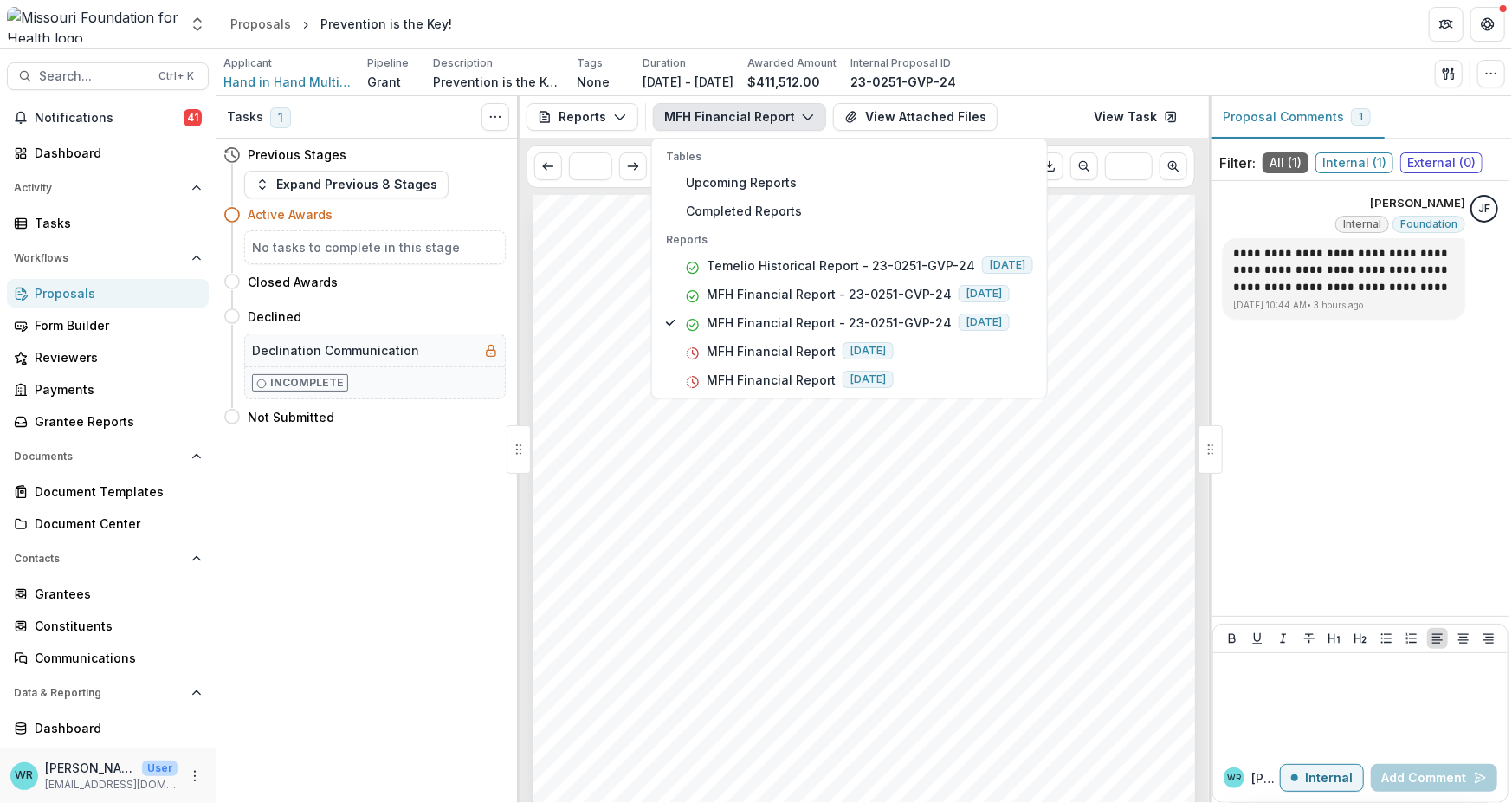
click at [1135, 655] on div "Submission Responses Award Information MFH Agreement No. 23-0251-GVP-24 Submitt…" at bounding box center [865, 662] width 662 height 936
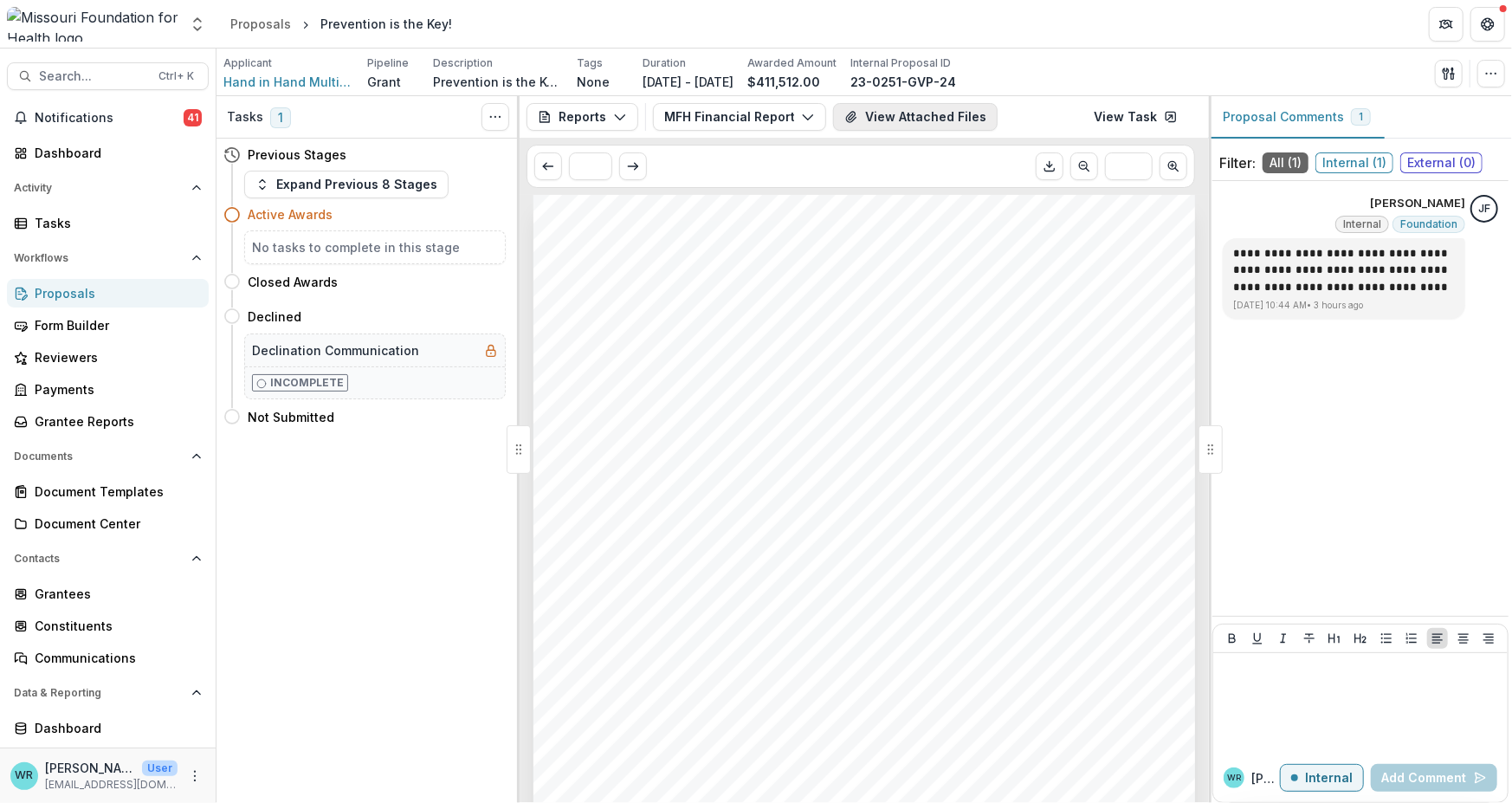
click at [922, 115] on button "View Attached Files" at bounding box center [916, 116] width 164 height 27
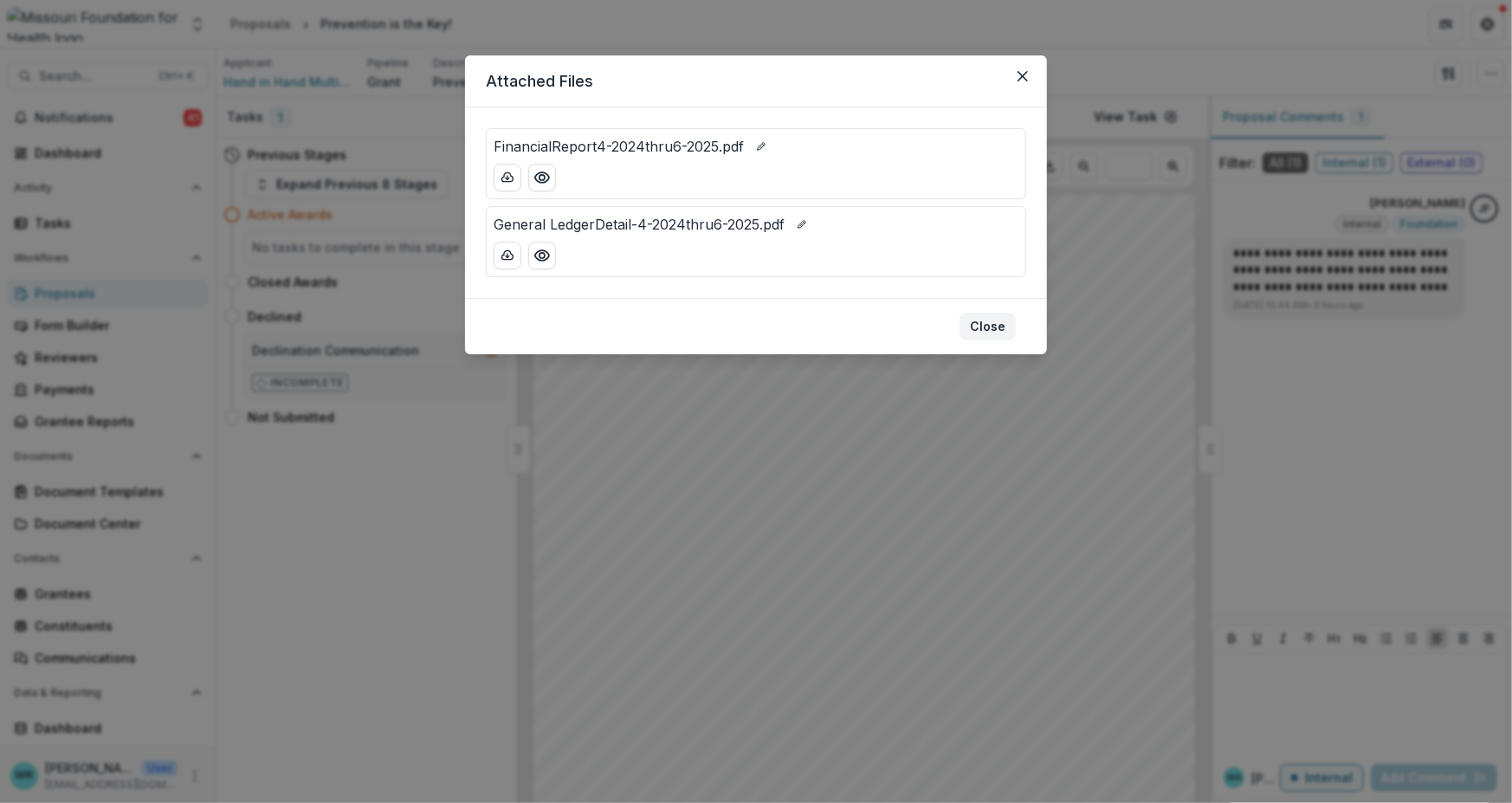
click at [997, 326] on button "Close" at bounding box center [988, 326] width 57 height 27
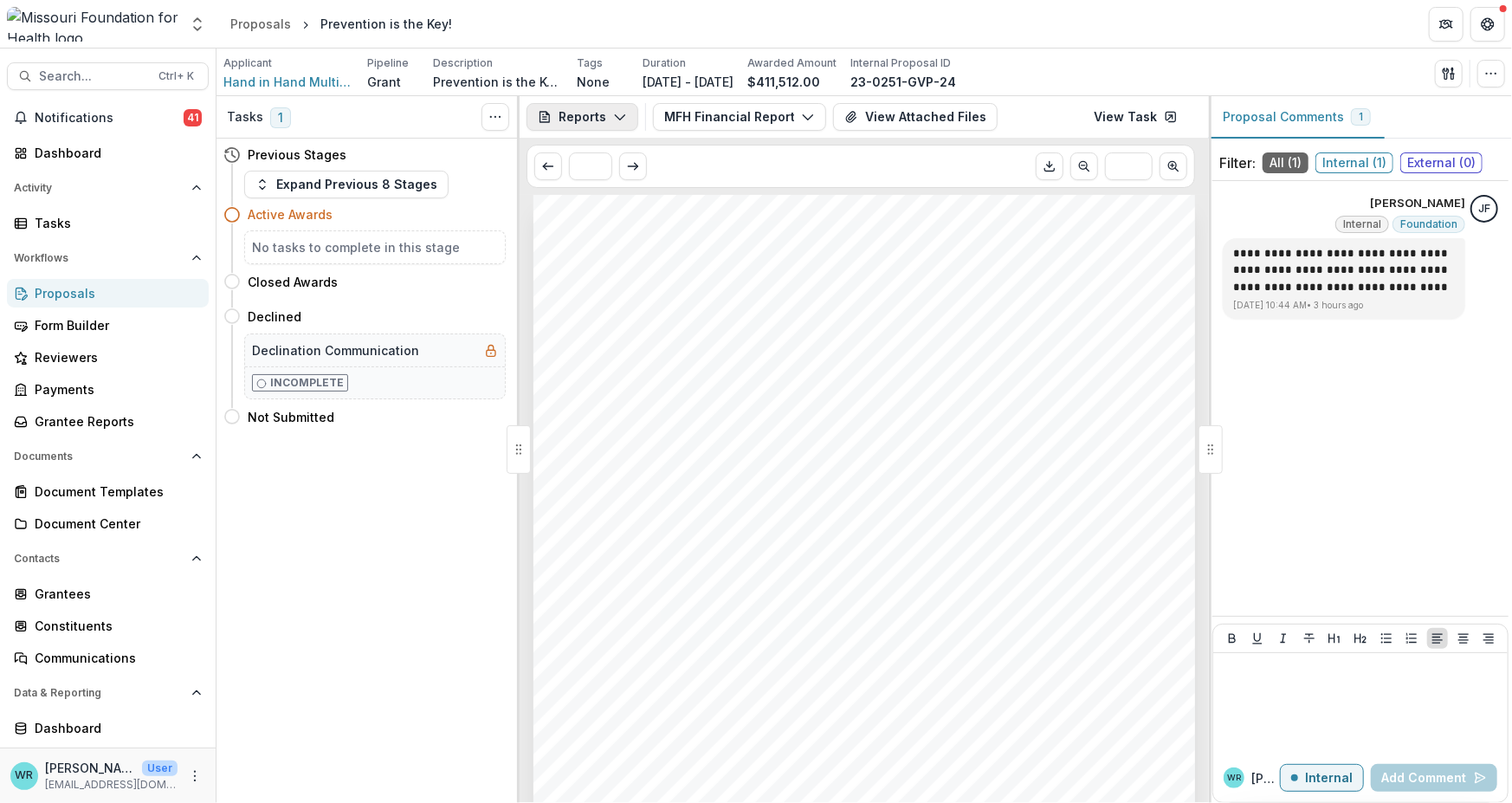
click at [621, 114] on icon "button" at bounding box center [620, 116] width 14 height 14
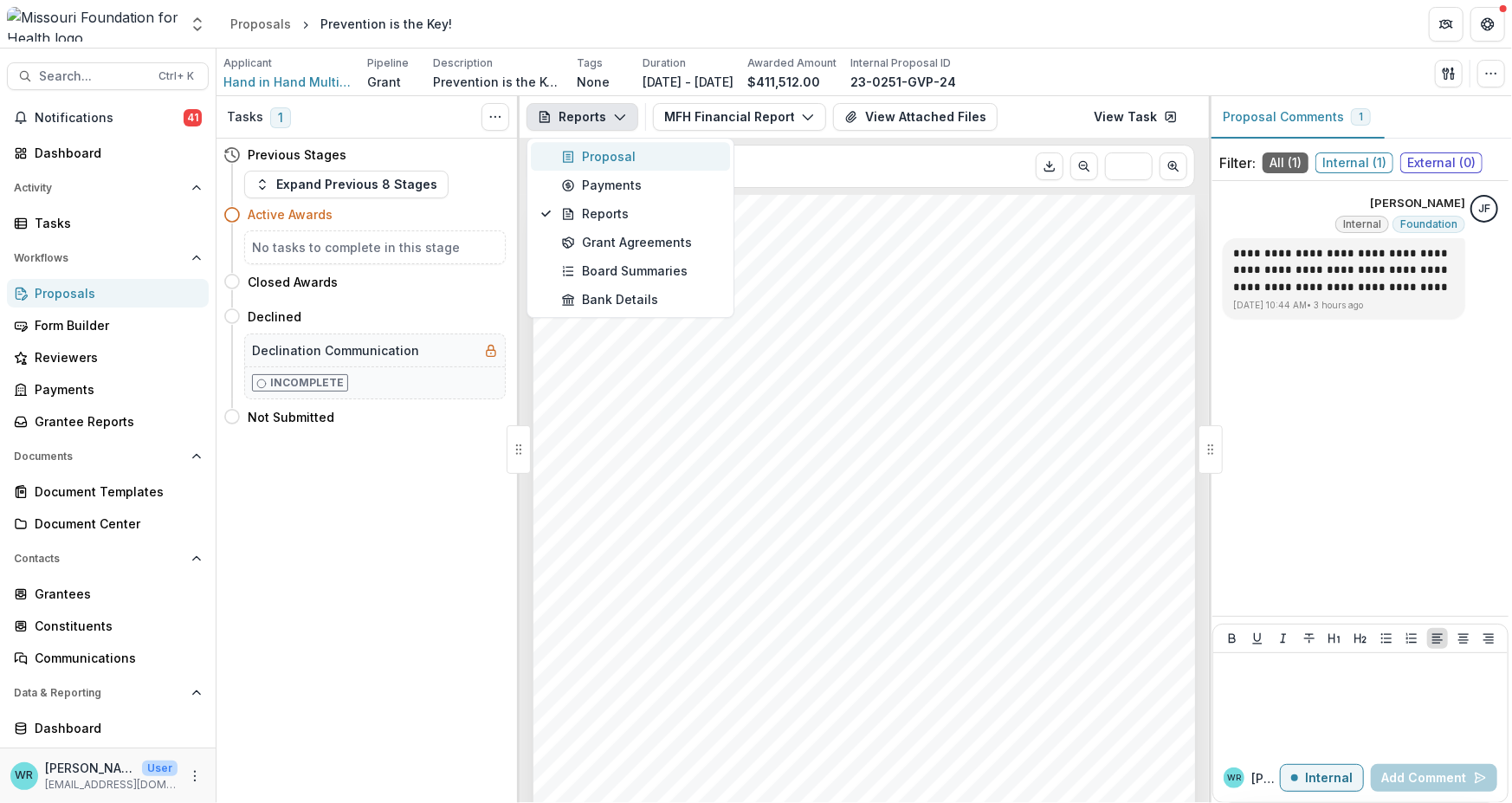
click at [591, 153] on div "Proposal" at bounding box center [641, 157] width 159 height 18
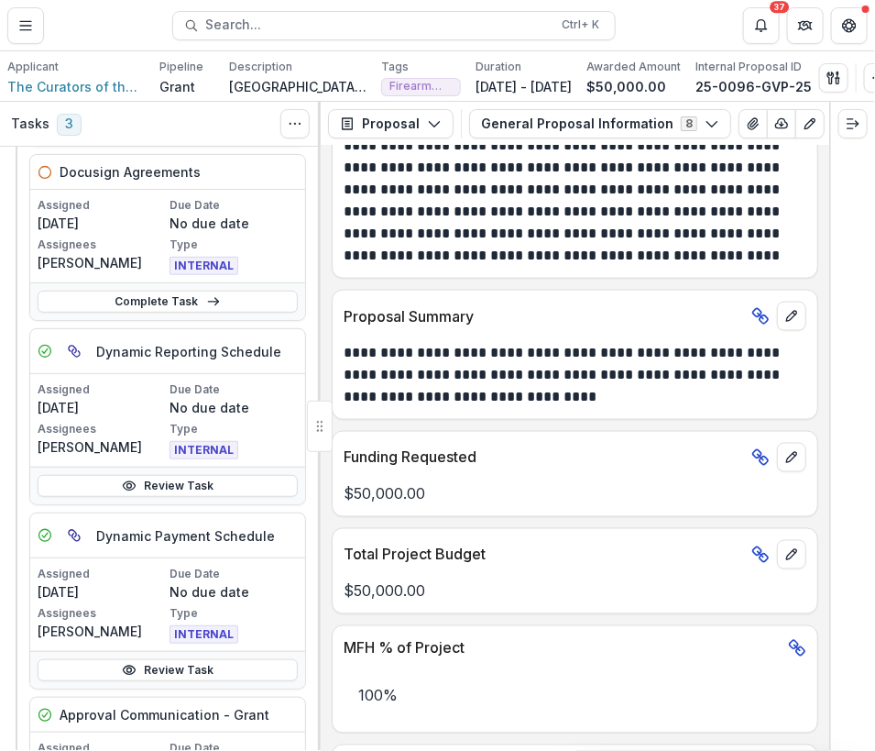
scroll to position [1402, 0]
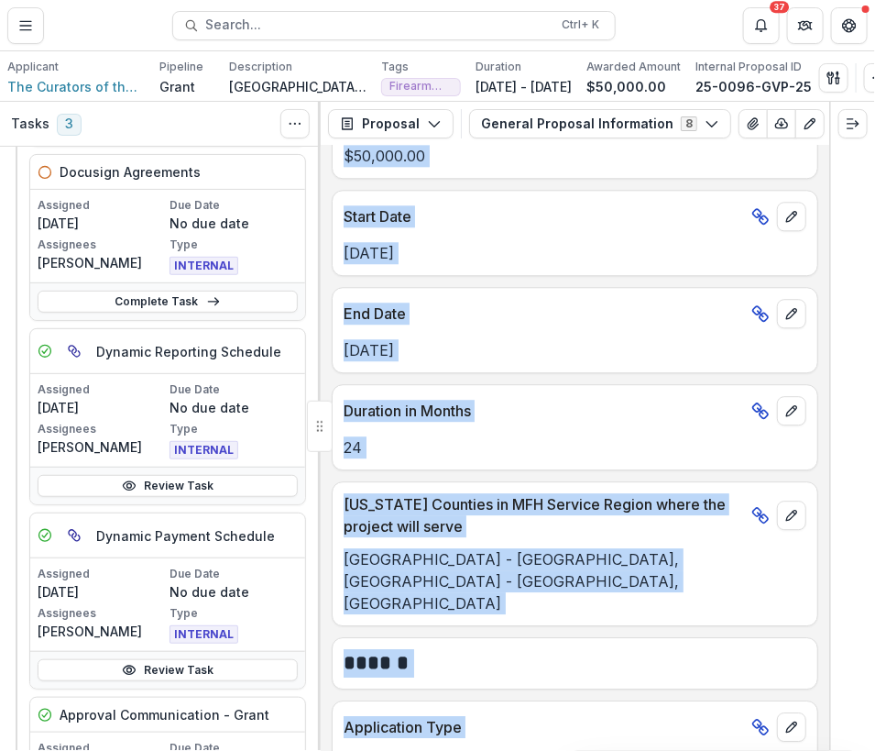
drag, startPoint x: 709, startPoint y: 751, endPoint x: 708, endPoint y: 804, distance: 53.2
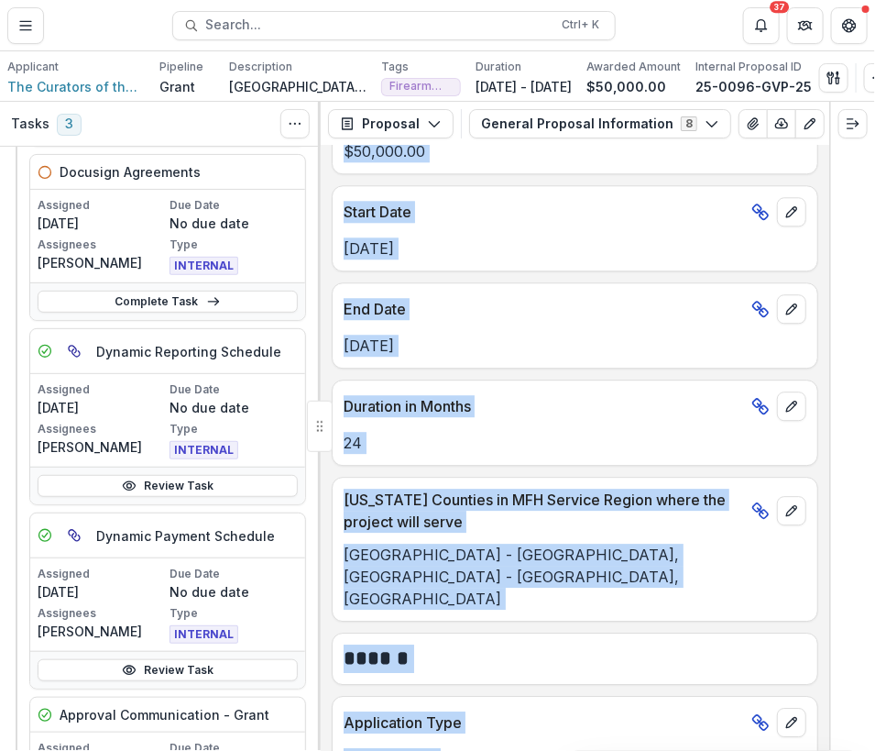
click at [708, 750] on html "Skip to content Aggregate Analysis Foundations MFH Workflow Sandbox [US_STATE] …" at bounding box center [437, 375] width 875 height 751
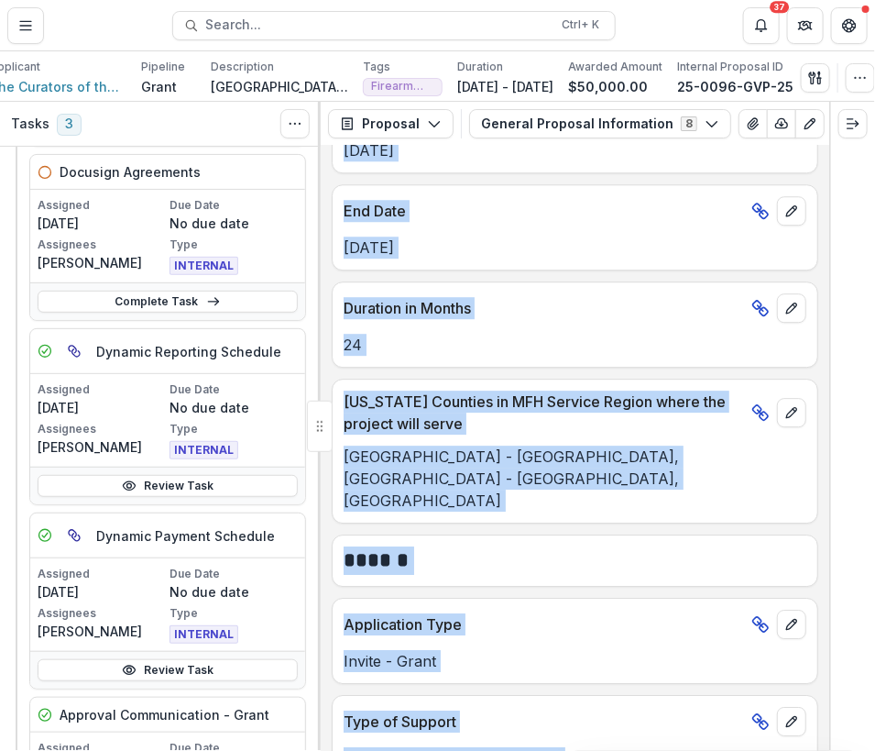
scroll to position [0, 73]
